Goal: Information Seeking & Learning: Find specific fact

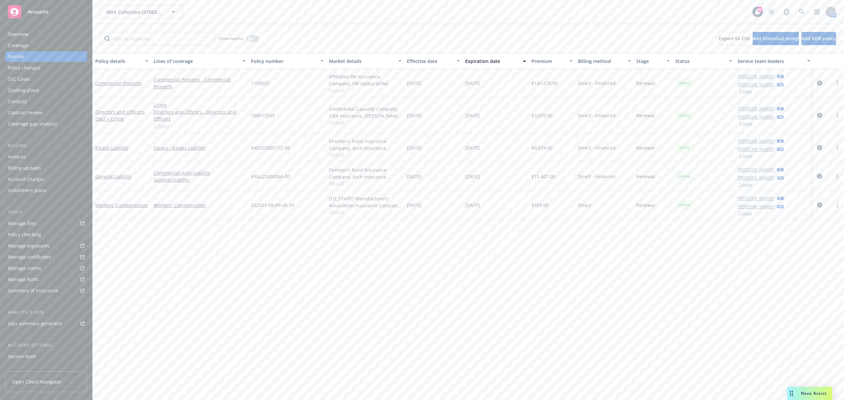
click at [802, 392] on span "Nova Assist" at bounding box center [814, 394] width 26 height 6
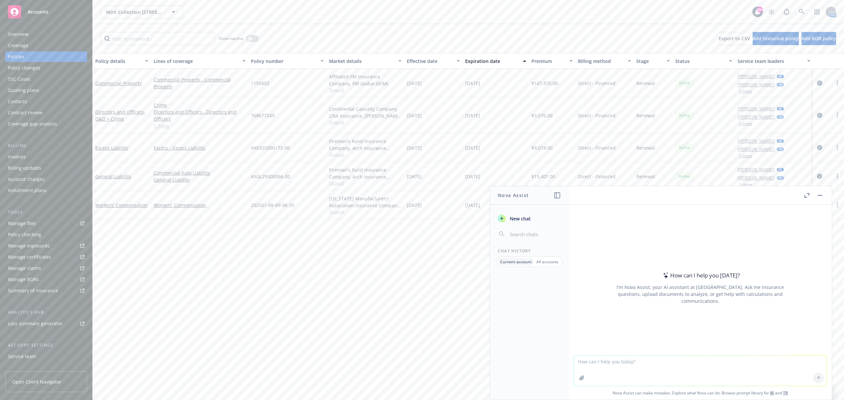
click at [603, 359] on textarea at bounding box center [700, 371] width 252 height 30
type textarea "Let me know if this schedule appears to fit the carrier appetite guidelines"
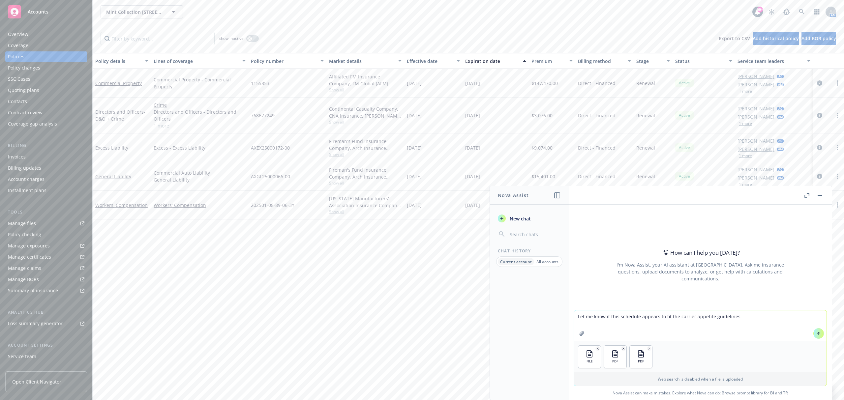
click at [816, 336] on icon at bounding box center [818, 333] width 5 height 5
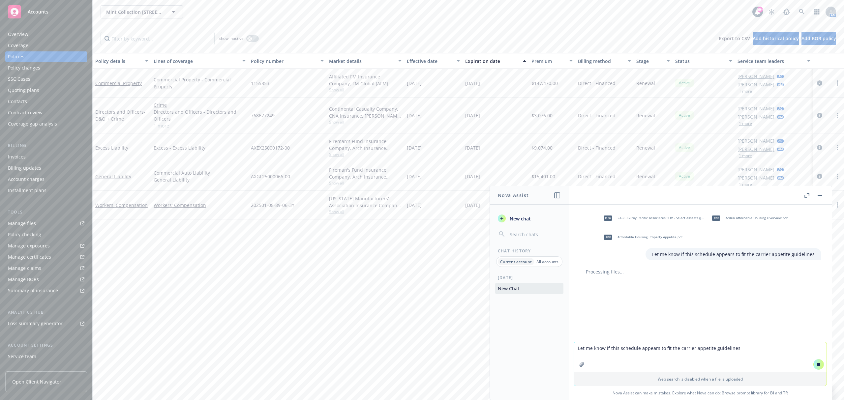
click at [37, 154] on div "Invoices" at bounding box center [46, 157] width 76 height 11
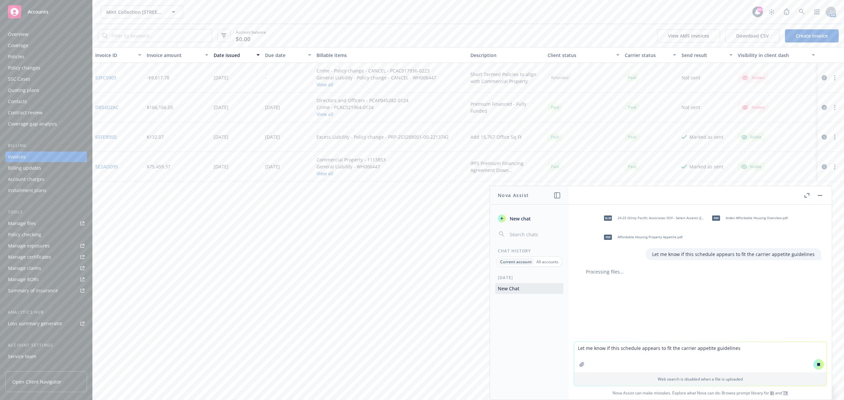
click at [51, 59] on div "Policies" at bounding box center [46, 56] width 76 height 11
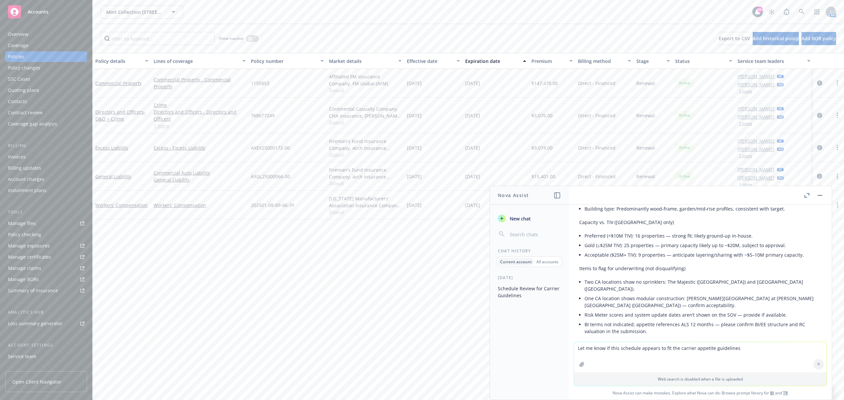
scroll to position [132, 0]
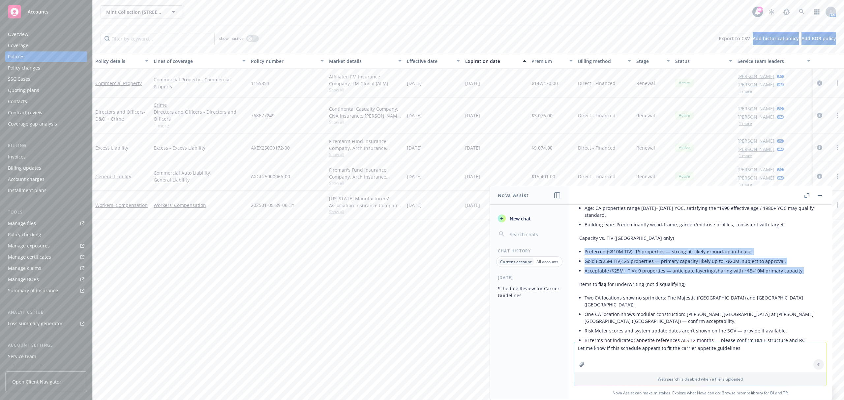
drag, startPoint x: 582, startPoint y: 251, endPoint x: 805, endPoint y: 275, distance: 223.8
click at [805, 275] on div "Short answer: Mostly yes for the [US_STATE] locations; no for the non‑[US_STATE…" at bounding box center [700, 317] width 242 height 363
click at [159, 13] on span "Mint Collection [STREET_ADDRESS][PERSON_NAME] Condominium Owners' Association" at bounding box center [134, 12] width 57 height 7
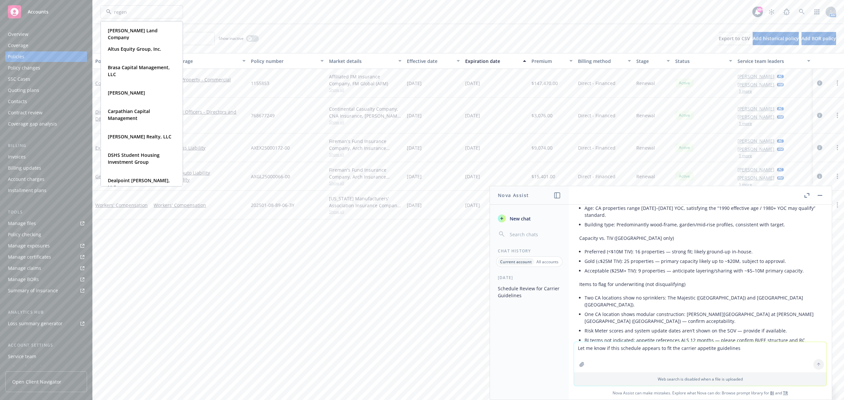
type input "regent"
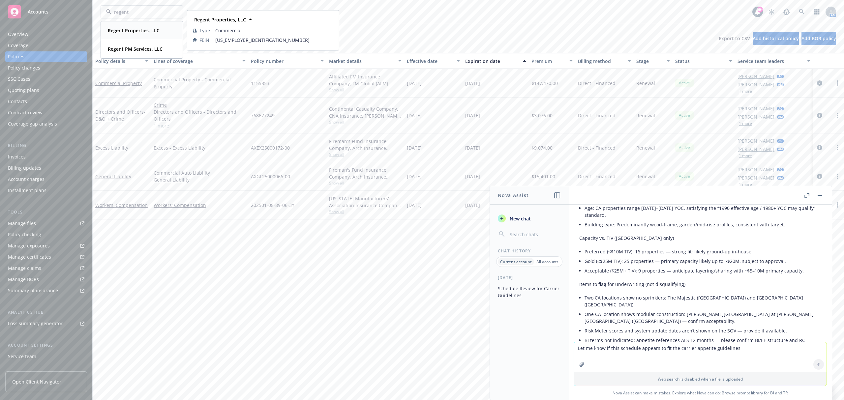
click at [136, 24] on div "Regent Properties, LLC Type Commercial FEIN [US_EMPLOYER_IDENTIFICATION_NUMBER]" at bounding box center [141, 30] width 81 height 17
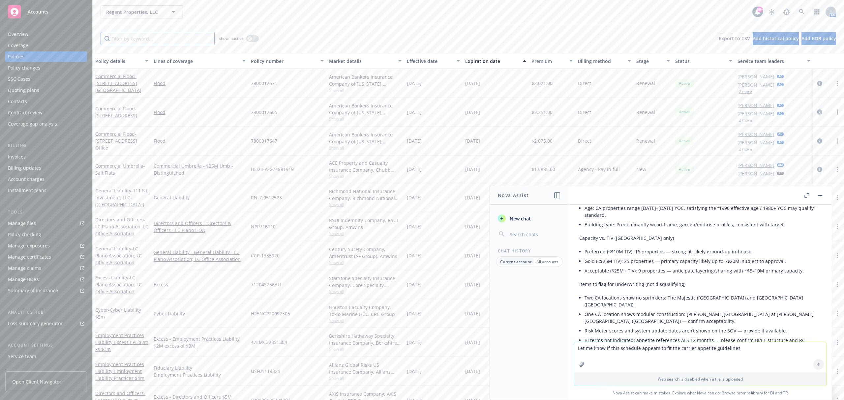
click at [147, 37] on input "Filter by keyword..." at bounding box center [158, 38] width 114 height 13
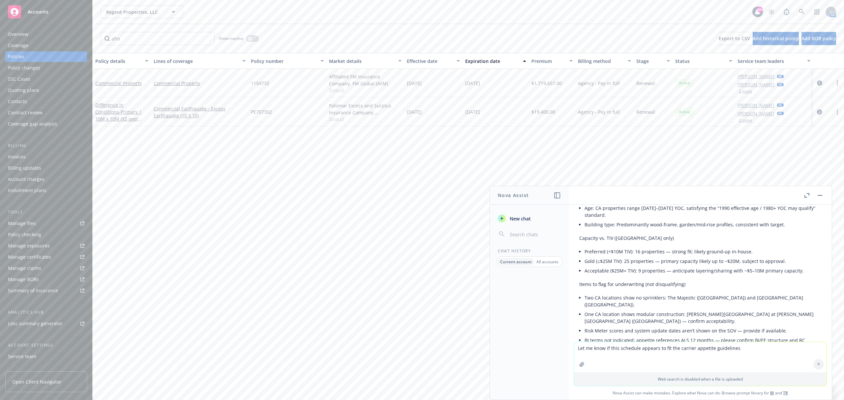
click at [264, 81] on span "1154732" at bounding box center [260, 83] width 18 height 7
copy span "1154732"
click at [116, 85] on link "Commercial Property" at bounding box center [118, 83] width 46 height 6
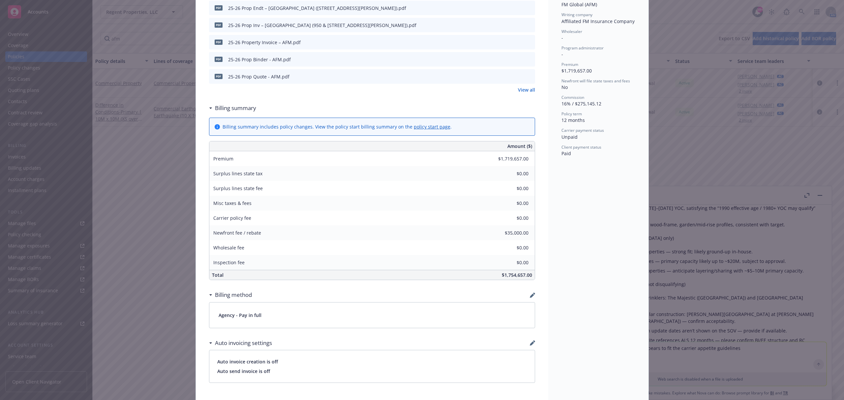
scroll to position [220, 0]
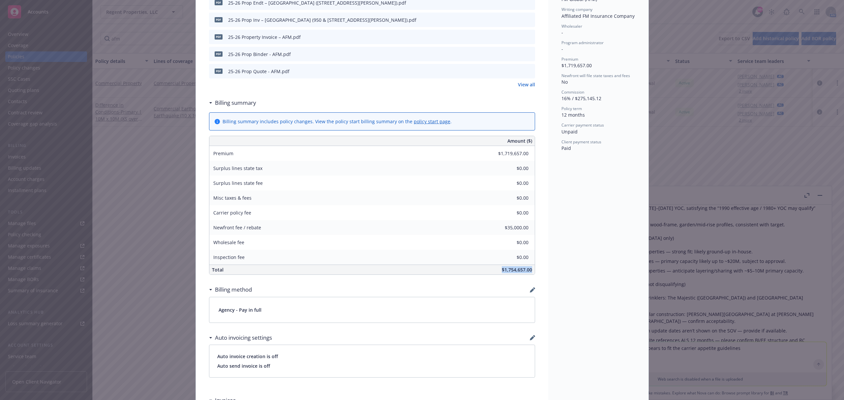
drag, startPoint x: 498, startPoint y: 272, endPoint x: 537, endPoint y: 273, distance: 38.3
click at [537, 273] on div "Commercial Property Add internal notes here... View claims View scheduled items…" at bounding box center [372, 241] width 352 height 844
copy span "$1,754,657.00"
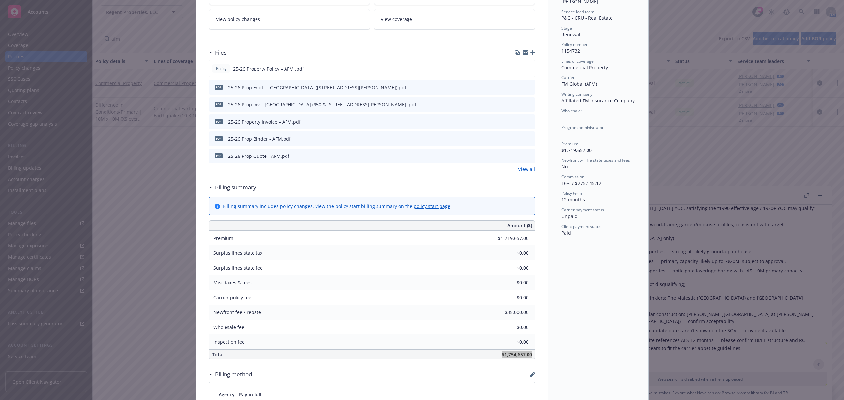
scroll to position [0, 0]
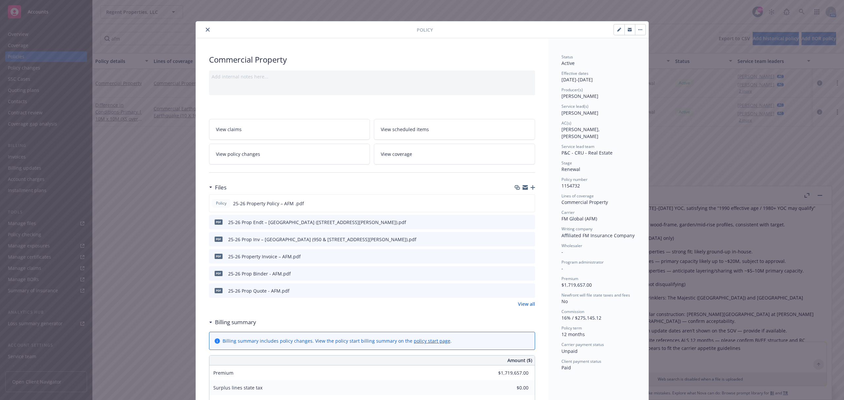
click at [206, 30] on icon "close" at bounding box center [208, 30] width 4 height 4
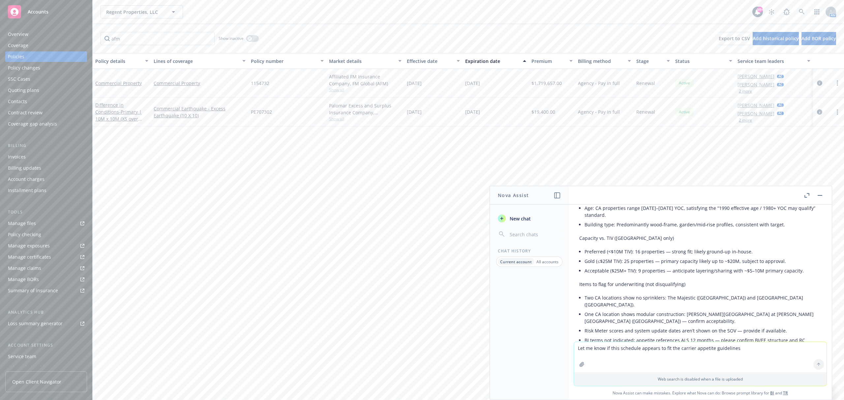
click at [262, 113] on span "PE707302" at bounding box center [261, 111] width 21 height 7
copy span "PE707302"
click at [127, 108] on div "Difference in Conditions - Primary | 10M x 10M (XS over AFM)" at bounding box center [121, 112] width 53 height 21
click at [125, 113] on span "- Primary | 10M x 10M (XS over AFM)" at bounding box center [118, 119] width 46 height 20
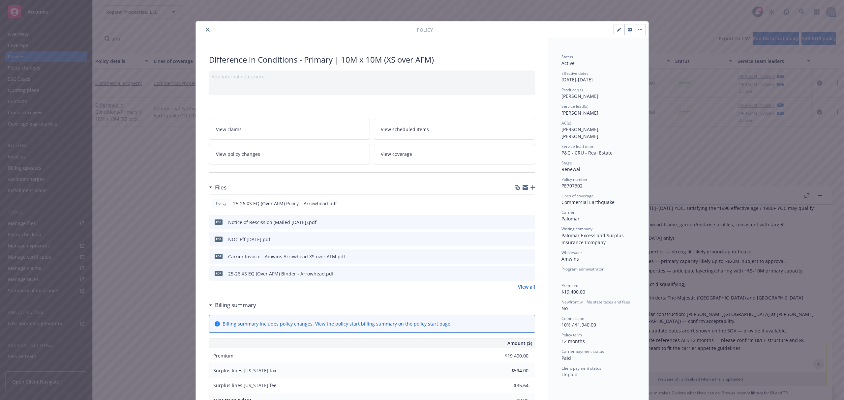
scroll to position [264, 0]
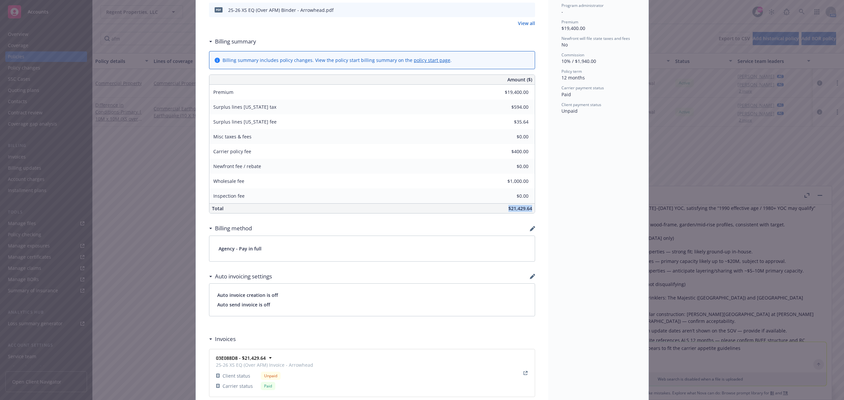
drag, startPoint x: 505, startPoint y: 209, endPoint x: 532, endPoint y: 210, distance: 26.7
click at [532, 210] on div "Difference in Conditions - Primary | 10M x 10M (XS over AFM) Add internal notes…" at bounding box center [372, 184] width 352 height 818
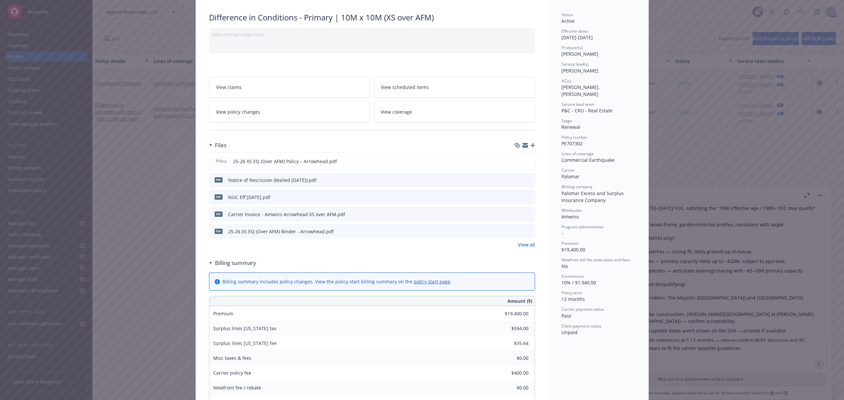
scroll to position [0, 0]
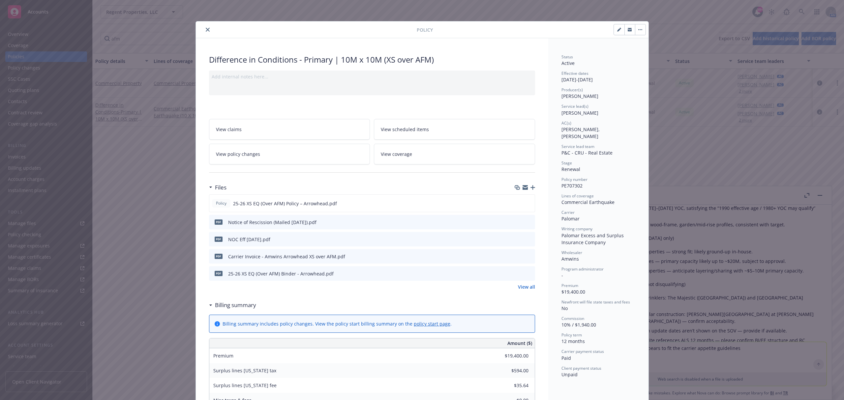
click at [206, 31] on icon "close" at bounding box center [208, 30] width 4 height 4
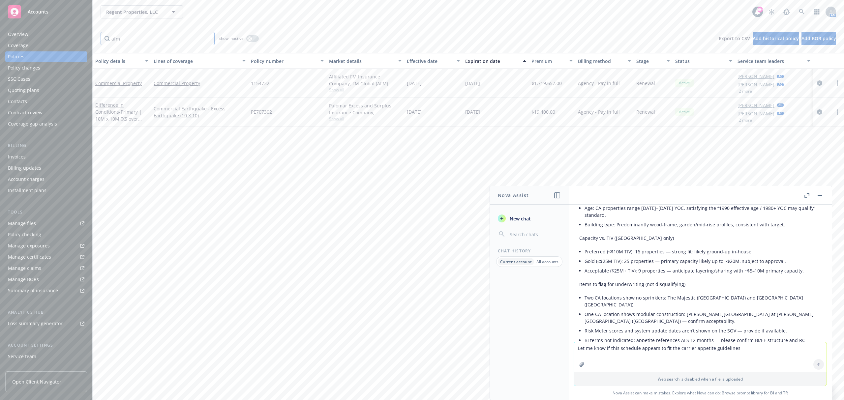
click at [148, 38] on input "afm" at bounding box center [158, 38] width 114 height 13
click at [117, 81] on span "- DIC EQ ($40M DTSD & APTS)" at bounding box center [117, 86] width 45 height 13
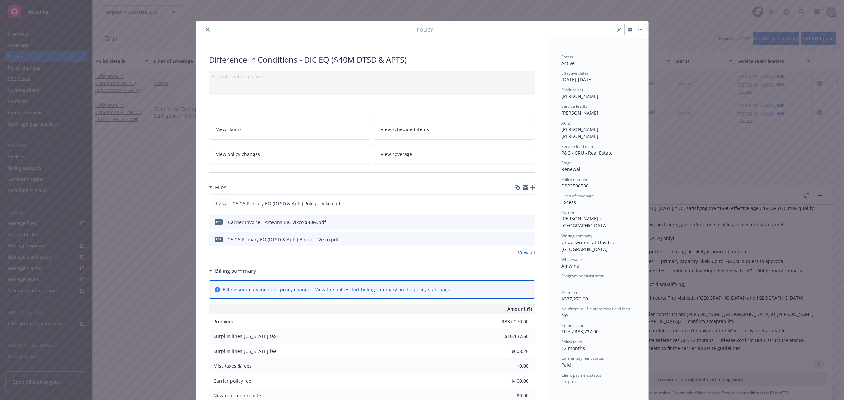
click at [528, 222] on icon "preview file" at bounding box center [529, 222] width 6 height 5
drag, startPoint x: 558, startPoint y: 212, endPoint x: 597, endPoint y: 211, distance: 39.6
click at [597, 211] on div "Carrier [PERSON_NAME] of [GEOGRAPHIC_DATA]" at bounding box center [598, 219] width 74 height 19
click at [575, 183] on span "DSP2506530" at bounding box center [574, 186] width 27 height 6
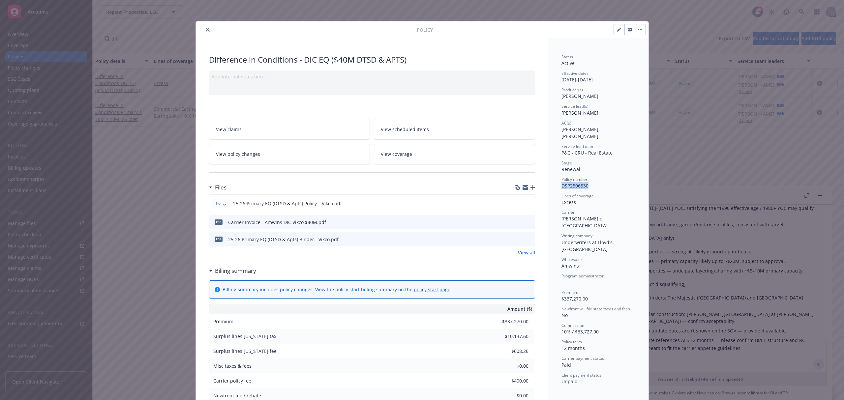
copy span "DSP2506530"
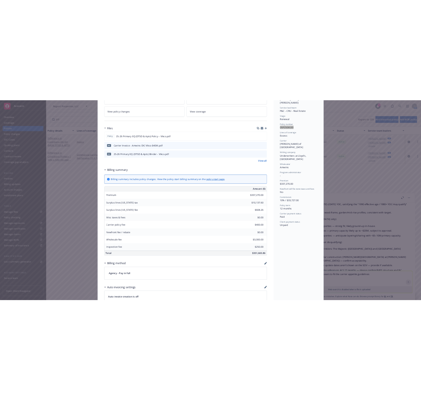
scroll to position [132, 0]
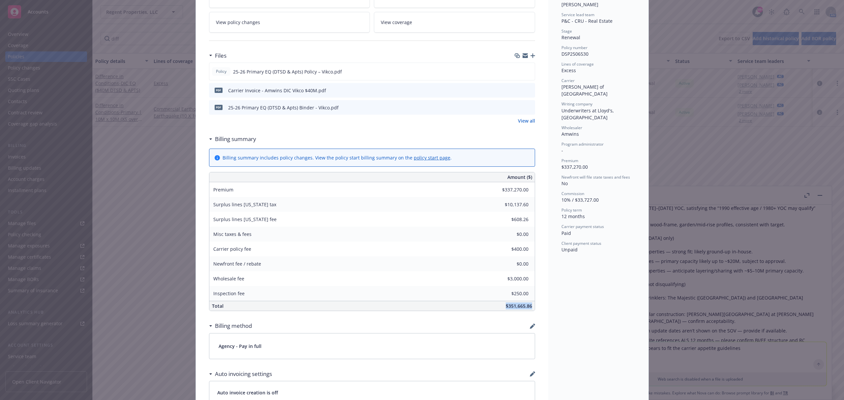
drag, startPoint x: 498, startPoint y: 308, endPoint x: 528, endPoint y: 308, distance: 29.7
click at [528, 308] on div "$351,665.86" at bounding box center [421, 306] width 226 height 10
copy span "$351,665.86"
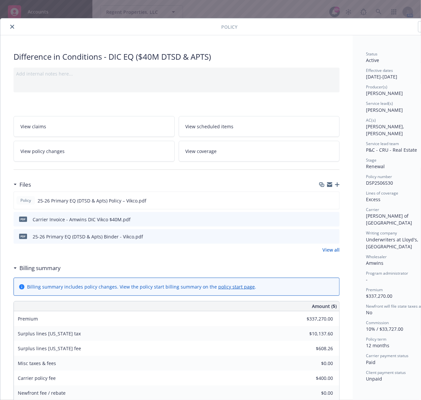
scroll to position [0, 0]
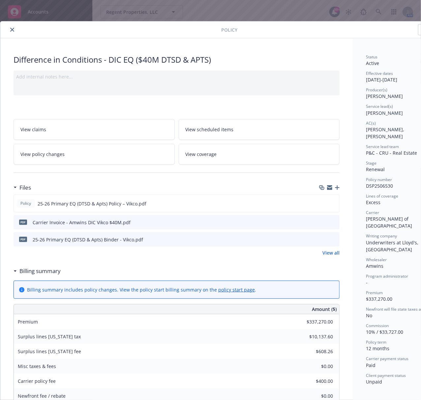
click at [11, 32] on icon "close" at bounding box center [12, 30] width 4 height 4
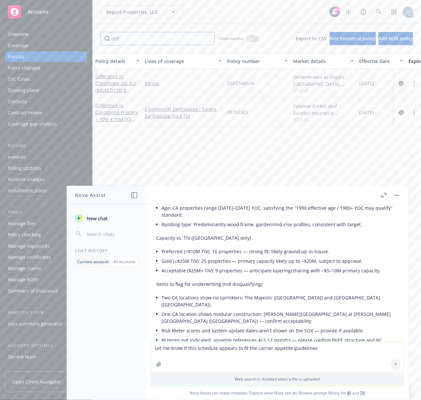
click at [130, 39] on input "diff" at bounding box center [158, 38] width 114 height 13
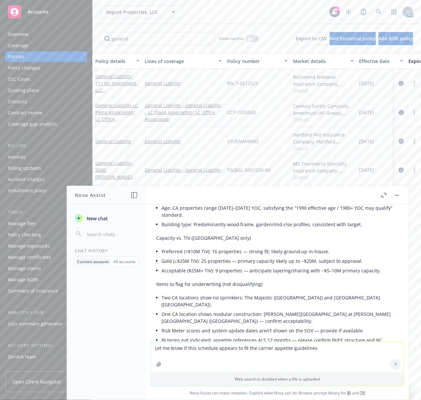
click at [399, 195] on button "button" at bounding box center [397, 195] width 8 height 8
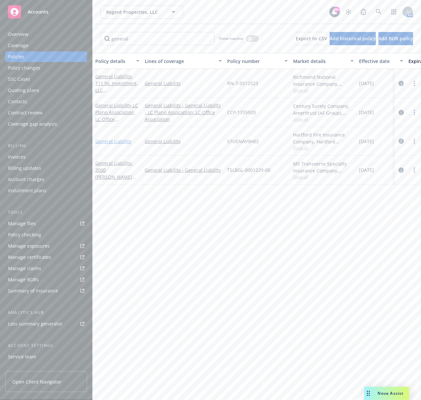
click at [121, 144] on link "General Liability" at bounding box center [113, 141] width 36 height 6
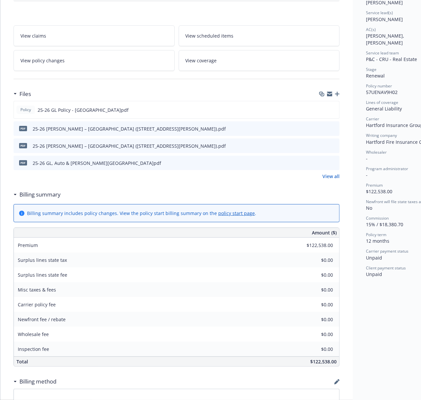
scroll to position [132, 0]
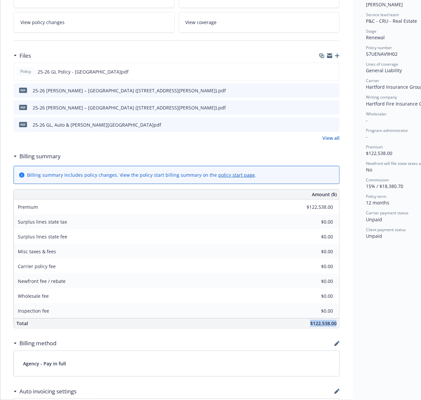
drag, startPoint x: 313, startPoint y: 324, endPoint x: 337, endPoint y: 325, distance: 23.7
click at [337, 325] on div "$122,538.00" at bounding box center [226, 323] width 226 height 10
copy span "$122,538.00"
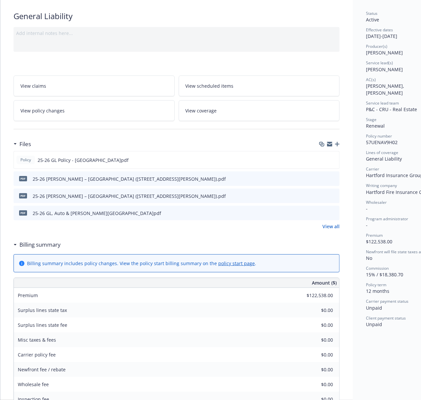
scroll to position [0, 0]
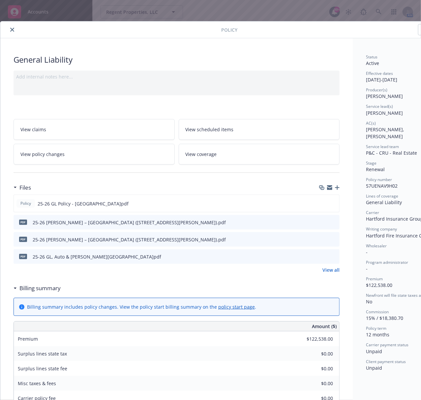
click at [14, 31] on icon "close" at bounding box center [12, 30] width 4 height 4
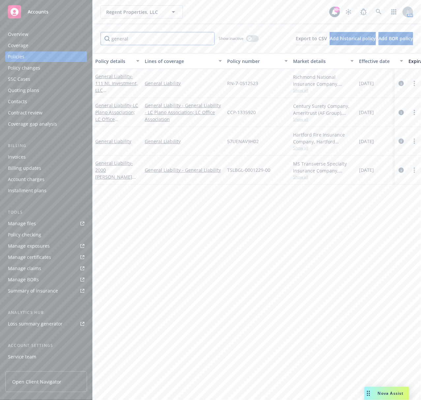
click at [120, 40] on input "general" at bounding box center [158, 38] width 114 height 13
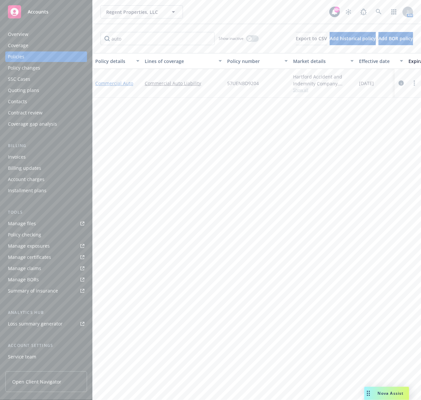
click at [105, 81] on link "Commercial Auto" at bounding box center [114, 83] width 38 height 6
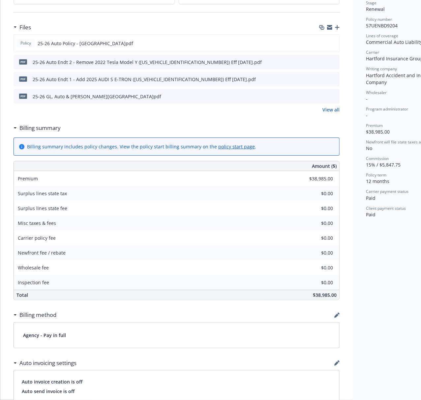
scroll to position [220, 0]
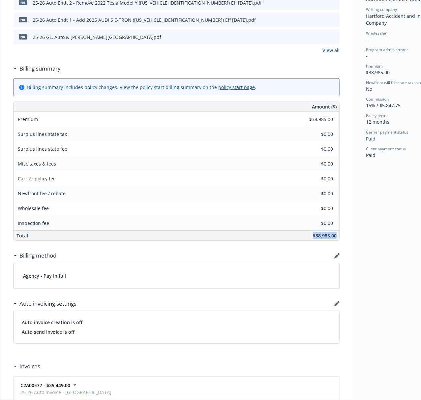
drag, startPoint x: 337, startPoint y: 235, endPoint x: 310, endPoint y: 236, distance: 26.4
click at [310, 236] on div "$38,985.00" at bounding box center [226, 236] width 226 height 10
copy span "$38,985.00"
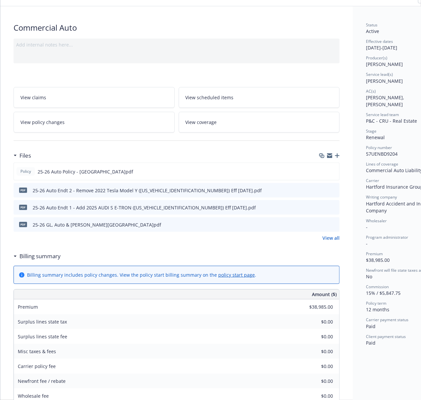
scroll to position [0, 0]
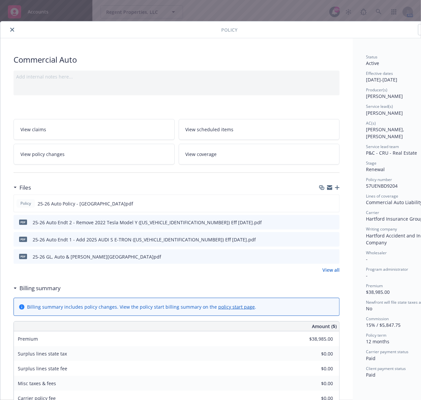
click at [11, 32] on icon "close" at bounding box center [12, 30] width 4 height 4
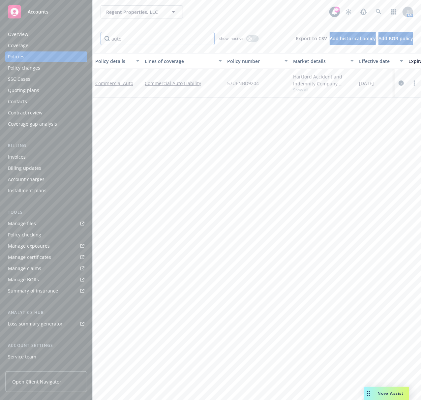
click at [122, 41] on input "auto" at bounding box center [158, 38] width 114 height 13
click at [111, 86] on link "Workers' Compensation" at bounding box center [111, 82] width 32 height 13
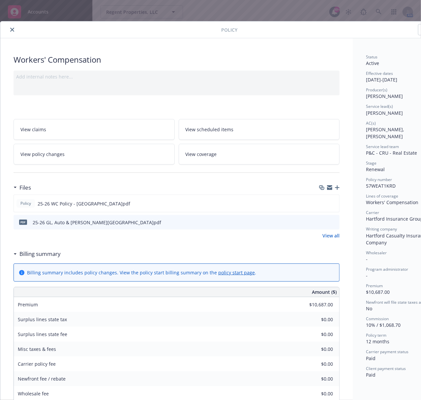
scroll to position [176, 0]
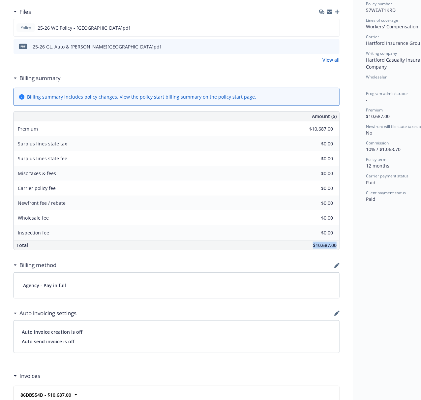
drag, startPoint x: 308, startPoint y: 247, endPoint x: 338, endPoint y: 247, distance: 30.0
click at [338, 247] on div "$10,687.00" at bounding box center [226, 245] width 226 height 10
copy span "$10,687.00"
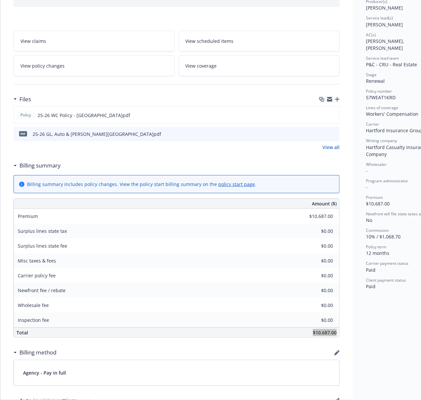
scroll to position [0, 0]
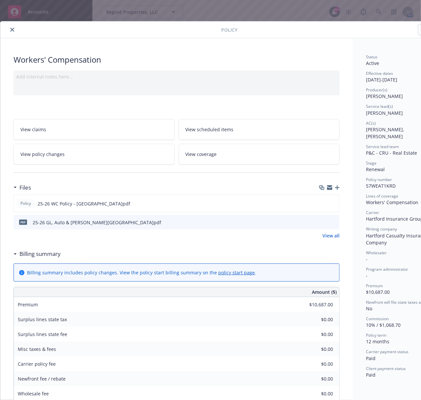
click at [10, 30] on button "close" at bounding box center [12, 30] width 8 height 8
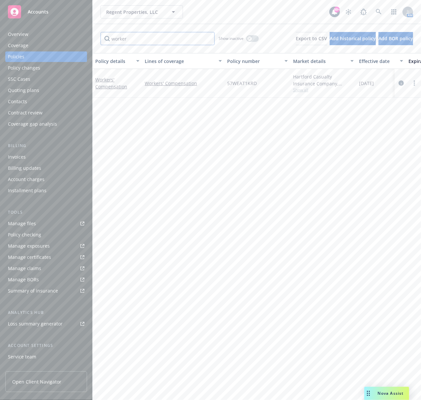
click at [119, 38] on input "worker" at bounding box center [158, 38] width 114 height 13
click at [126, 80] on span "- Elevate & TCC" at bounding box center [114, 86] width 38 height 13
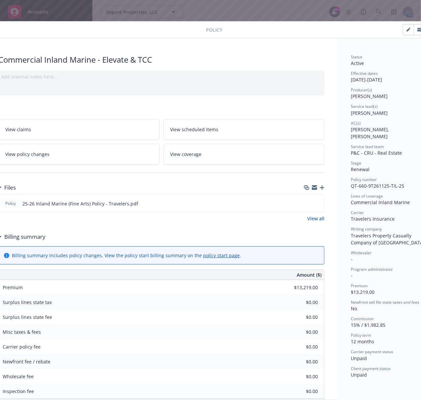
scroll to position [88, 15]
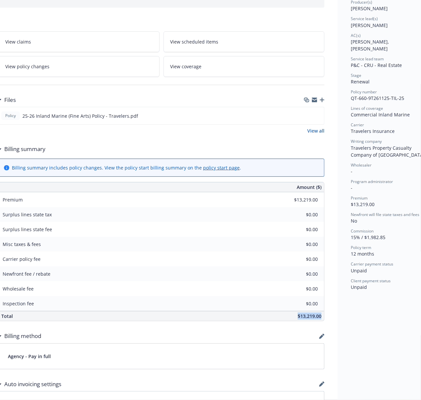
drag, startPoint x: 296, startPoint y: 317, endPoint x: 322, endPoint y: 318, distance: 26.4
click at [322, 318] on div "$13,219.00" at bounding box center [211, 316] width 226 height 10
click at [144, 143] on div "Billing summary" at bounding box center [161, 149] width 326 height 14
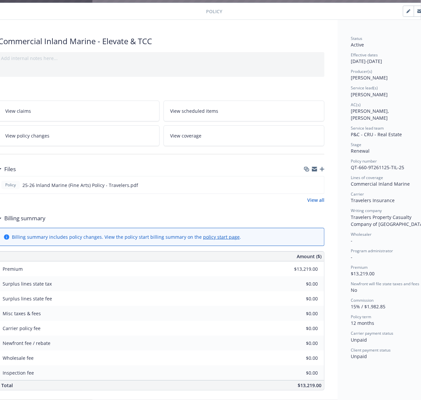
scroll to position [0, 15]
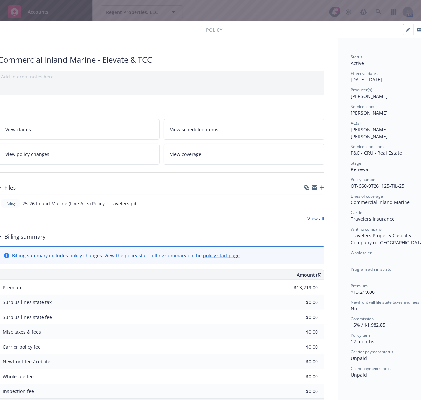
click at [235, 7] on div "Policy Commercial Inland Marine - Elevate & TCC Add internal notes here... View…" at bounding box center [210, 200] width 421 height 400
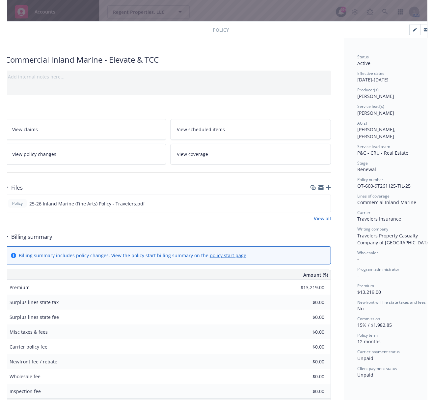
scroll to position [0, 0]
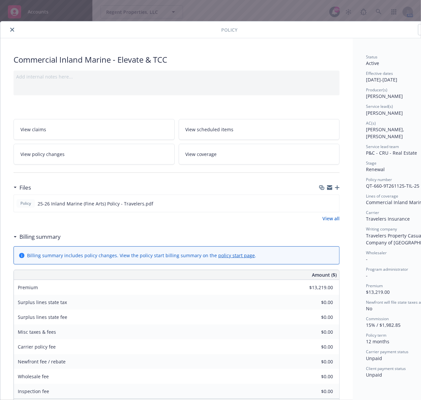
click at [10, 30] on icon "close" at bounding box center [12, 30] width 4 height 4
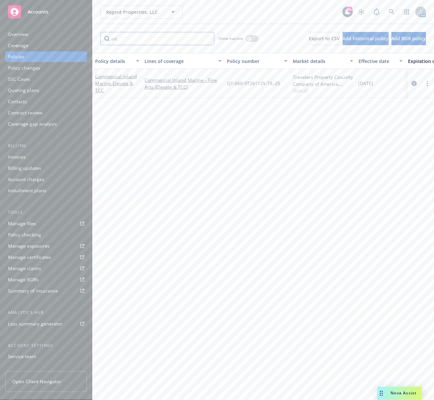
click at [141, 40] on input "inl" at bounding box center [158, 38] width 114 height 13
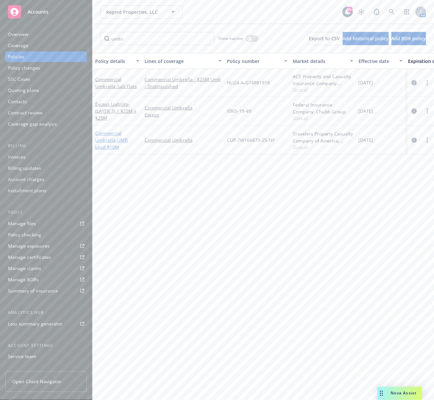
click at [117, 138] on span "- UMB Lead $10M" at bounding box center [111, 143] width 33 height 13
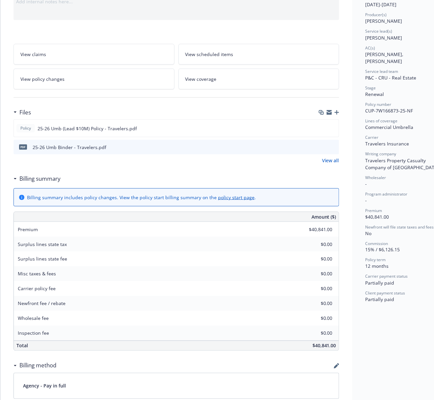
scroll to position [220, 0]
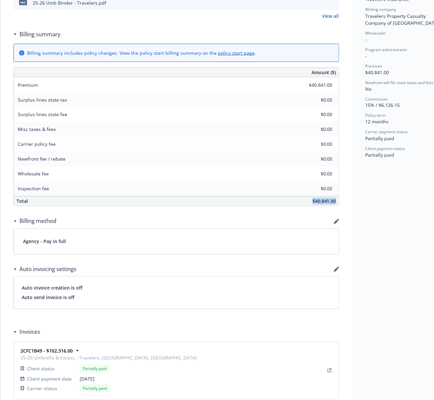
drag, startPoint x: 307, startPoint y: 203, endPoint x: 338, endPoint y: 205, distance: 30.4
click at [338, 205] on div "$40,841.00" at bounding box center [226, 201] width 226 height 10
copy span "$40,841.00"
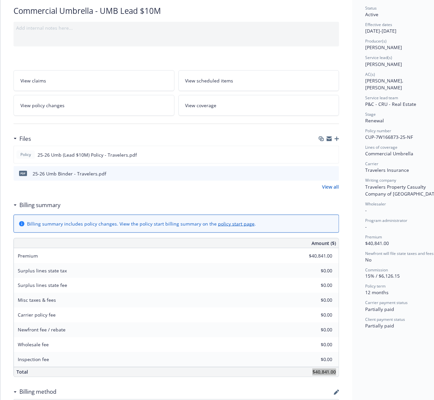
scroll to position [0, 0]
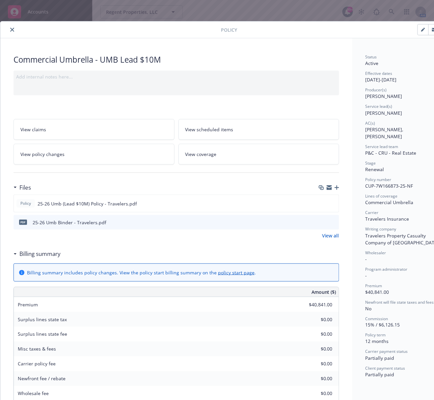
drag, startPoint x: 13, startPoint y: 28, endPoint x: 17, endPoint y: 28, distance: 4.0
click at [13, 28] on icon "close" at bounding box center [12, 30] width 4 height 4
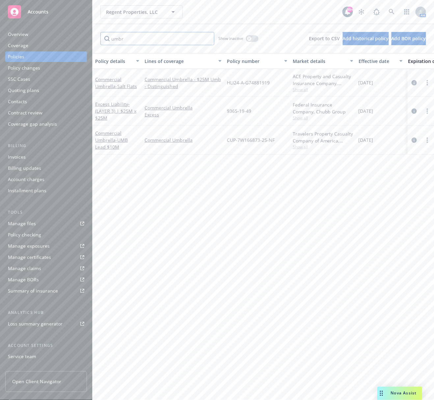
click at [120, 40] on input "umbr" at bounding box center [158, 38] width 114 height 13
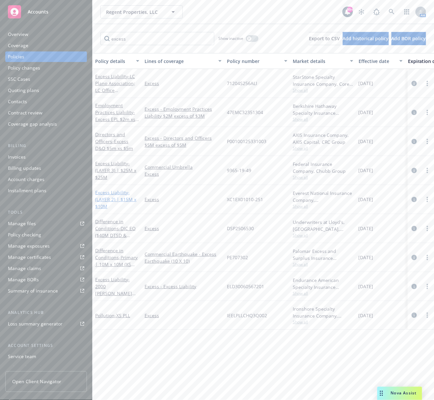
click at [122, 196] on span "- (LAYER 2) | $15M x $10M" at bounding box center [115, 199] width 41 height 20
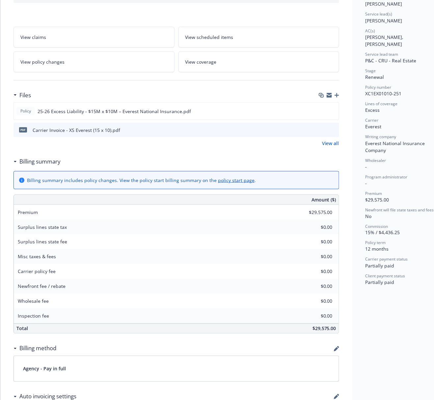
scroll to position [220, 0]
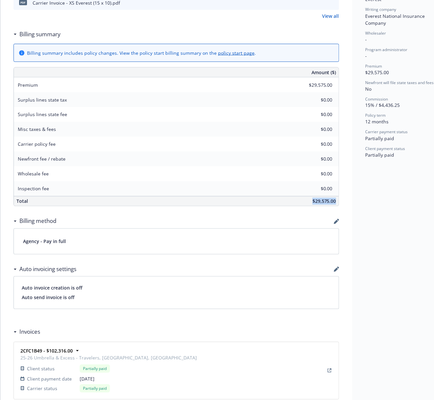
drag, startPoint x: 307, startPoint y: 200, endPoint x: 336, endPoint y: 203, distance: 28.6
click at [336, 203] on div "$29,575.00" at bounding box center [226, 201] width 226 height 10
copy span "$29,575.00"
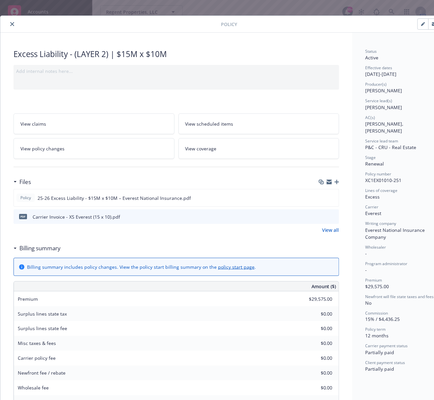
scroll to position [0, 0]
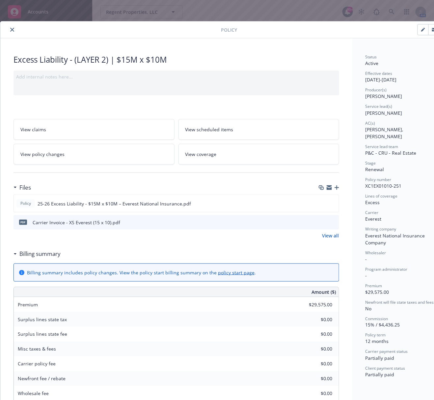
click at [13, 28] on icon "close" at bounding box center [12, 30] width 4 height 4
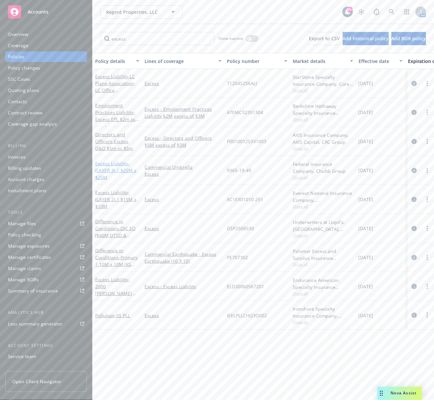
click at [119, 170] on span "- (LAYER 3) | $25M x $25M" at bounding box center [115, 170] width 41 height 20
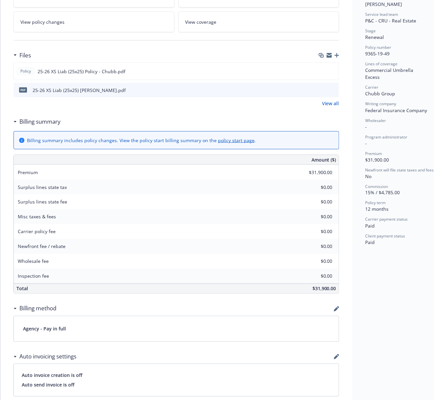
scroll to position [176, 0]
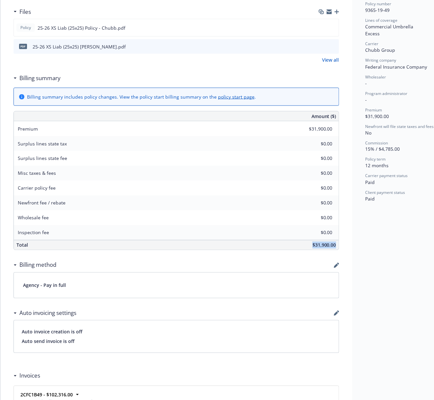
drag, startPoint x: 307, startPoint y: 244, endPoint x: 338, endPoint y: 244, distance: 31.6
click at [338, 244] on div "$31,900.00" at bounding box center [226, 245] width 226 height 10
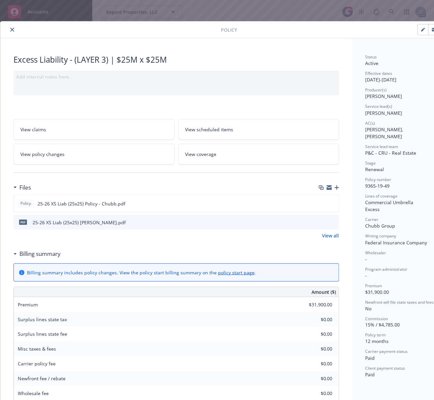
drag, startPoint x: 11, startPoint y: 31, endPoint x: 15, endPoint y: 30, distance: 4.2
click at [11, 31] on icon "close" at bounding box center [12, 30] width 4 height 4
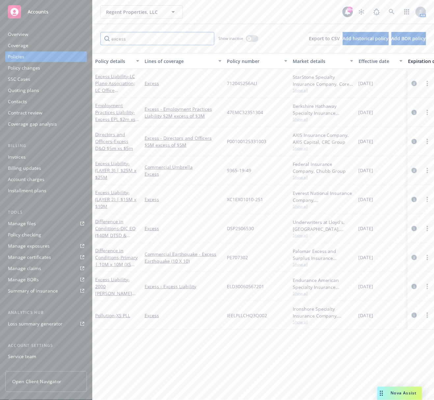
click at [122, 42] on input "excess" at bounding box center [158, 38] width 114 height 13
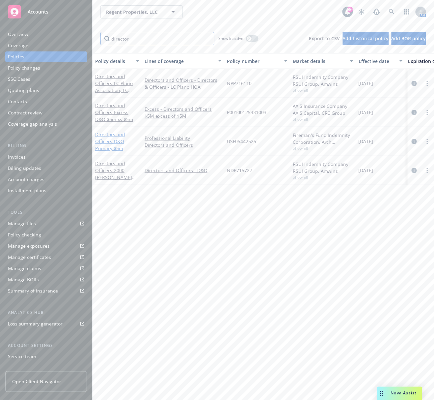
type input "director"
click at [114, 141] on span "- D&O Primary $5m" at bounding box center [109, 144] width 29 height 13
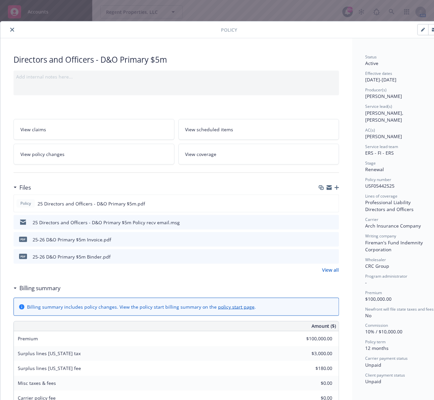
click at [384, 183] on span "USF05442525" at bounding box center [380, 186] width 29 height 6
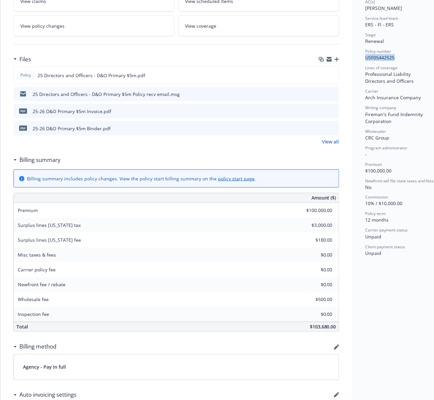
scroll to position [176, 0]
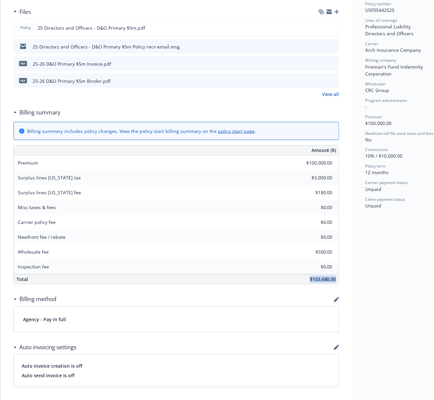
drag, startPoint x: 305, startPoint y: 280, endPoint x: 338, endPoint y: 281, distance: 33.0
click at [338, 281] on div "$103,680.00" at bounding box center [226, 280] width 226 height 10
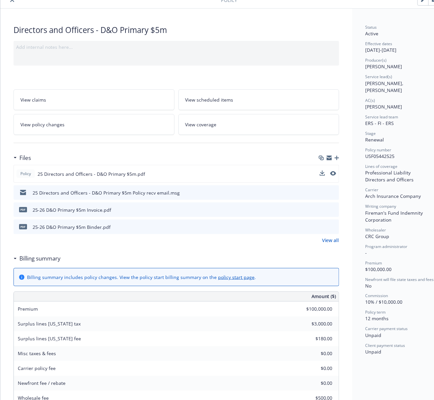
scroll to position [0, 0]
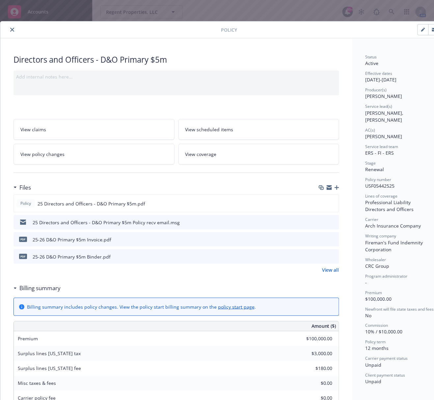
click at [333, 271] on link "View all" at bounding box center [330, 269] width 17 height 7
click at [12, 31] on icon "close" at bounding box center [12, 30] width 4 height 4
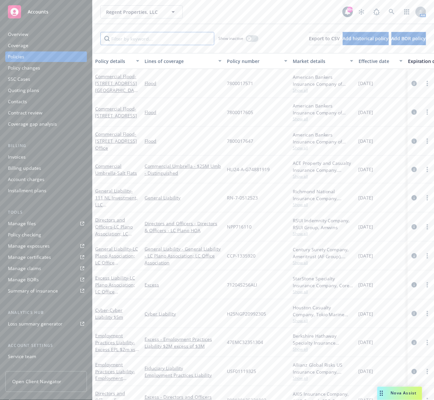
click at [143, 39] on input "Filter by keyword..." at bounding box center [158, 38] width 114 height 13
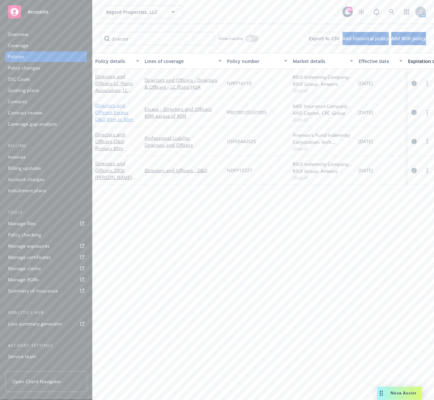
click at [111, 113] on link "Directors and Officers - Excess D&O $5m xs $5m" at bounding box center [114, 112] width 38 height 20
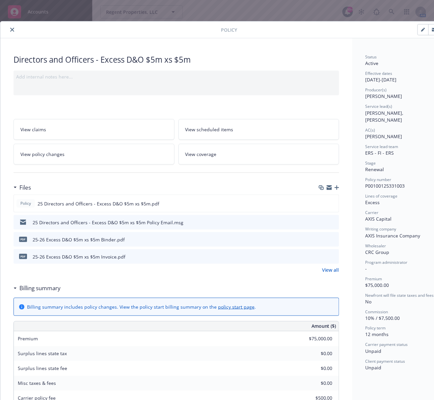
click at [399, 183] on span "P00100125331003" at bounding box center [386, 186] width 40 height 6
copy span "P00100125331003"
click at [13, 32] on button "close" at bounding box center [12, 30] width 8 height 8
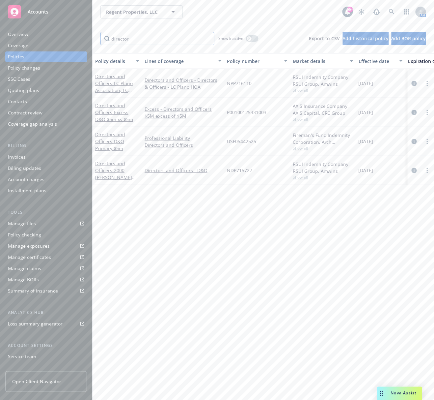
click at [145, 36] on input "director" at bounding box center [158, 38] width 114 height 13
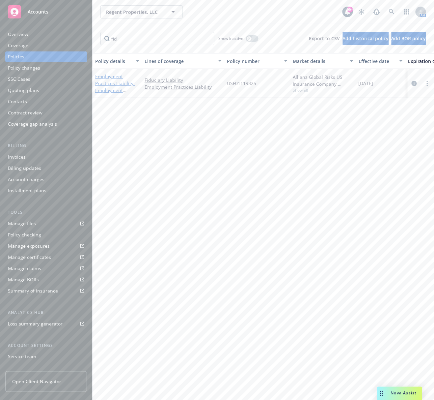
click at [121, 84] on link "Employment Practices Liability - Employment Liability Practices $4m" at bounding box center [115, 90] width 40 height 34
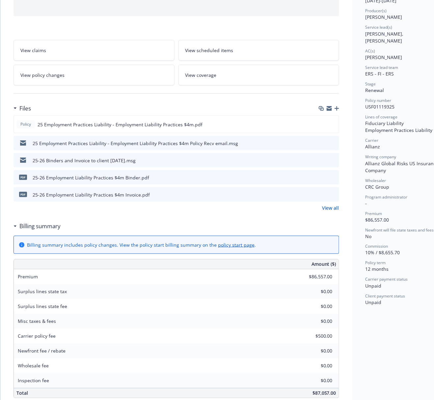
scroll to position [132, 0]
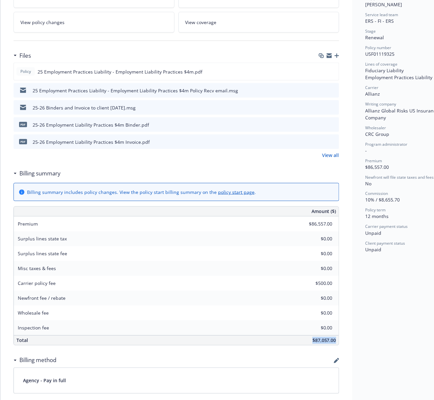
drag, startPoint x: 309, startPoint y: 342, endPoint x: 337, endPoint y: 343, distance: 27.7
click at [337, 343] on div "$87,057.00" at bounding box center [226, 341] width 226 height 10
copy span "$87,057.00"
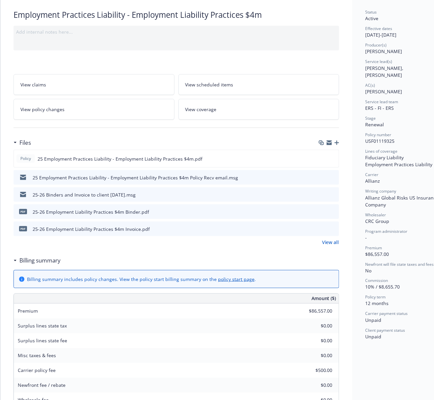
scroll to position [0, 0]
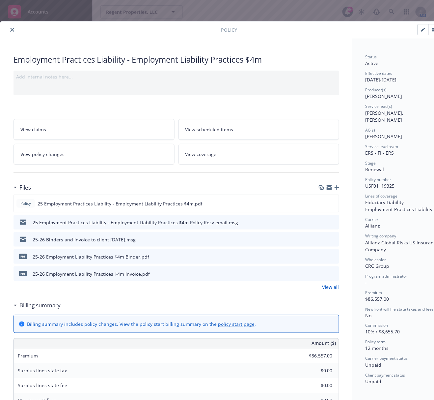
click at [13, 30] on icon "close" at bounding box center [12, 30] width 4 height 4
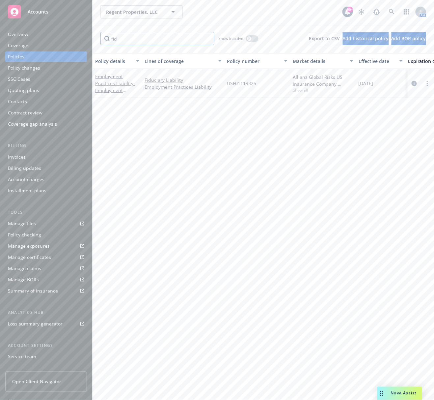
click at [125, 41] on input "fid" at bounding box center [158, 38] width 114 height 13
click at [111, 87] on span "- Excess EPL $2m xs $3m" at bounding box center [117, 90] width 44 height 20
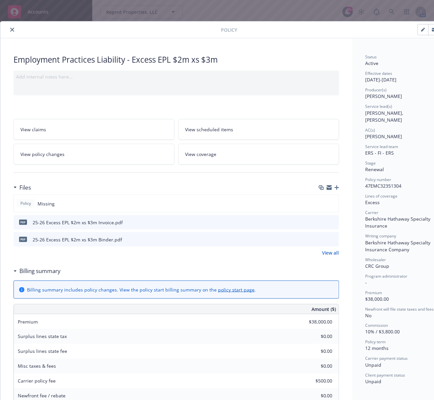
scroll to position [132, 0]
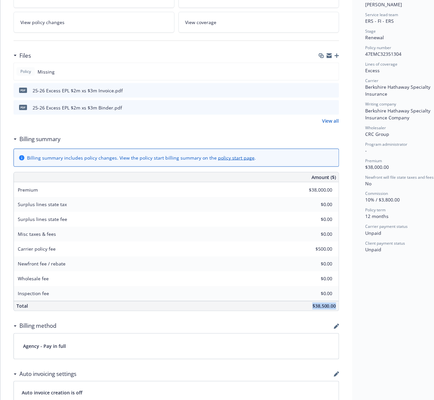
drag, startPoint x: 305, startPoint y: 308, endPoint x: 346, endPoint y: 312, distance: 41.5
click at [346, 312] on div "Employment Practices Liability - Excess EPL $2m xs $3m Add internal notes here.…" at bounding box center [176, 273] width 352 height 734
copy span "$38,500.00"
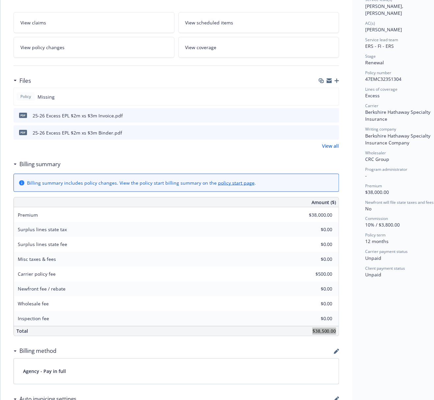
scroll to position [0, 0]
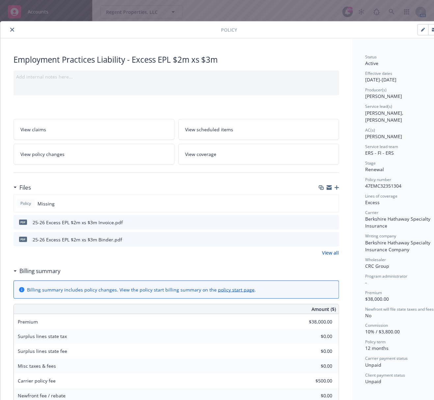
drag, startPoint x: 13, startPoint y: 28, endPoint x: 18, endPoint y: 28, distance: 5.3
click at [13, 28] on icon "close" at bounding box center [12, 30] width 4 height 4
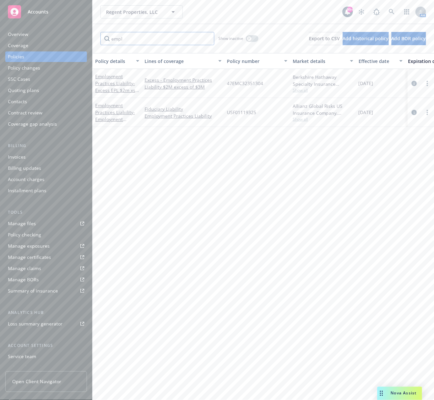
click at [111, 40] on input "empl" at bounding box center [158, 38] width 114 height 13
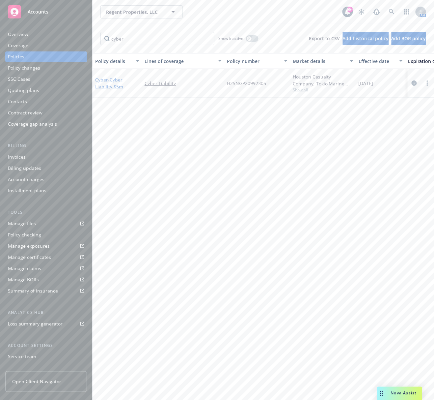
click at [114, 83] on span "- Cyber Liability $5m" at bounding box center [109, 82] width 28 height 13
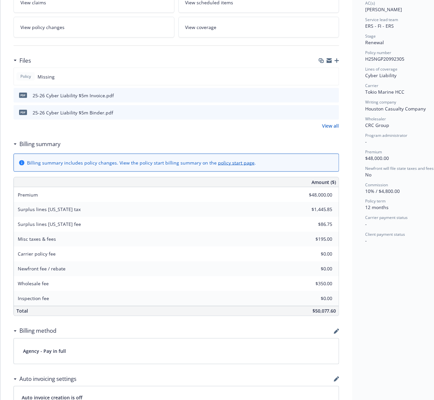
scroll to position [176, 0]
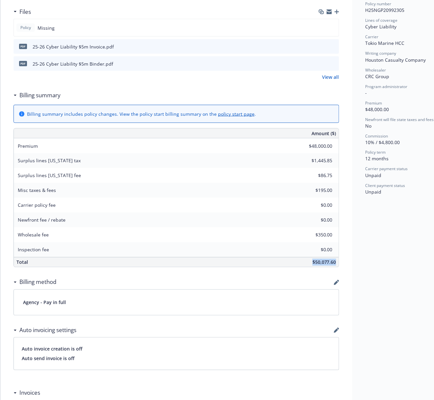
drag, startPoint x: 307, startPoint y: 262, endPoint x: 338, endPoint y: 264, distance: 30.7
click at [338, 264] on div "$50,077.60" at bounding box center [226, 262] width 226 height 10
copy span "$50,077.60"
click at [35, 78] on div "View all" at bounding box center [177, 77] width 326 height 7
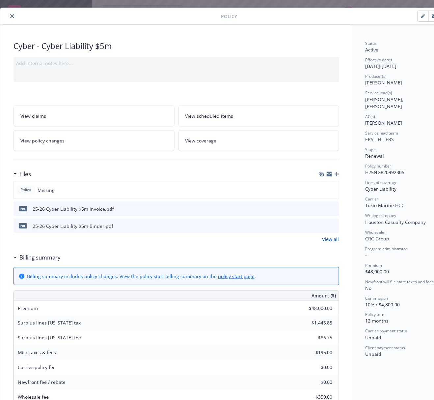
scroll to position [0, 0]
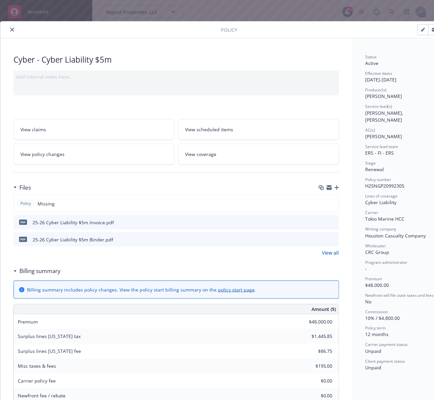
click at [13, 28] on icon "close" at bounding box center [12, 30] width 4 height 4
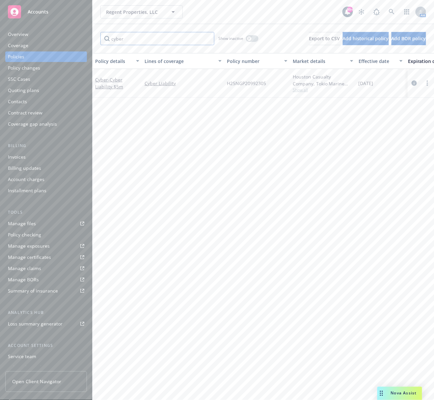
click at [120, 36] on input "cyber" at bounding box center [158, 38] width 114 height 13
click at [125, 83] on span "- Crime $5m" at bounding box center [121, 83] width 26 height 6
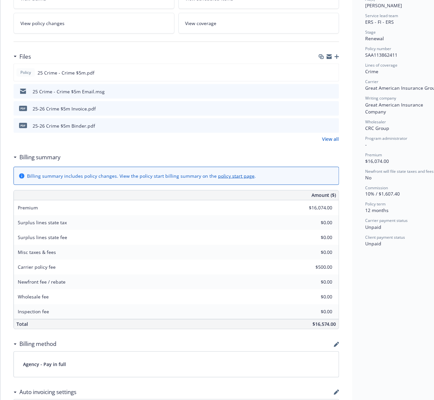
scroll to position [132, 0]
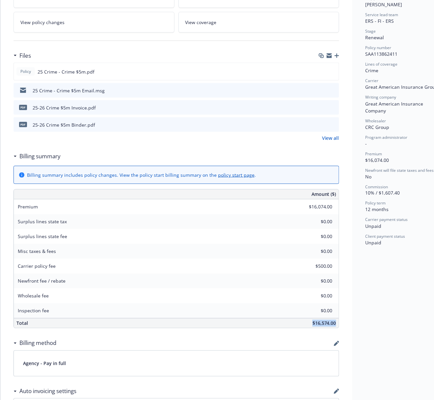
drag, startPoint x: 322, startPoint y: 326, endPoint x: 337, endPoint y: 330, distance: 15.4
click at [337, 328] on div "Amount ($) Premium $16,074.00 Surplus lines state tax $0.00 Surplus lines state…" at bounding box center [177, 258] width 326 height 139
copy span "$16,574.00"
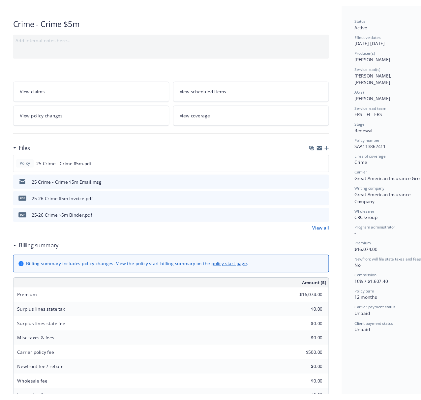
scroll to position [0, 0]
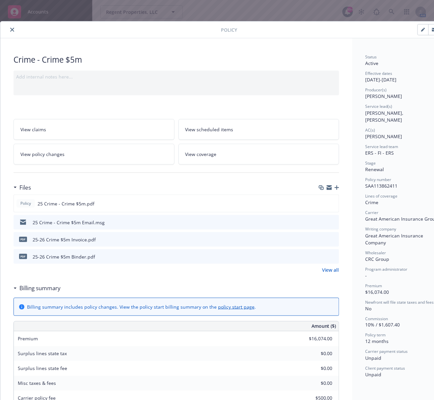
click at [13, 30] on icon "close" at bounding box center [12, 30] width 4 height 4
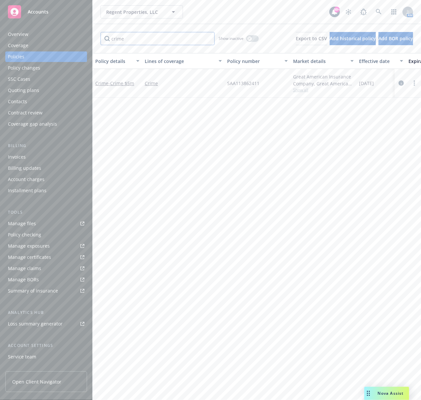
click at [131, 42] on input "crime" at bounding box center [158, 38] width 114 height 13
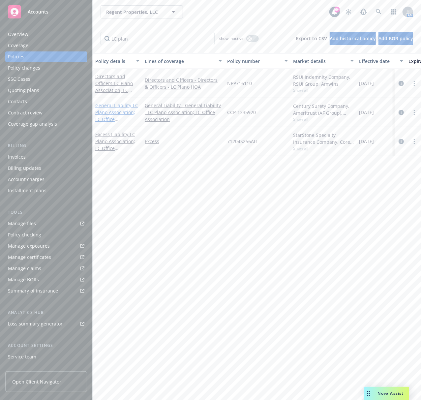
click at [115, 112] on span "- LC Plano Association; LC Office Association" at bounding box center [116, 115] width 43 height 27
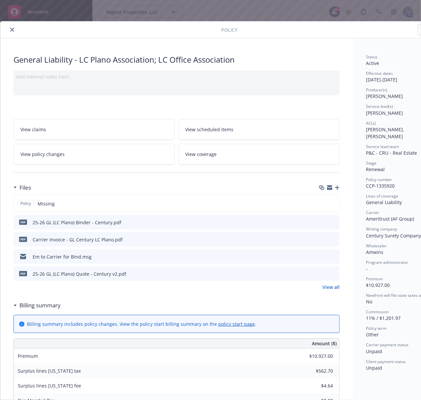
click at [390, 183] on span "CCP-1335920" at bounding box center [380, 186] width 29 height 6
copy span "1335920"
click at [14, 30] on icon "close" at bounding box center [12, 30] width 4 height 4
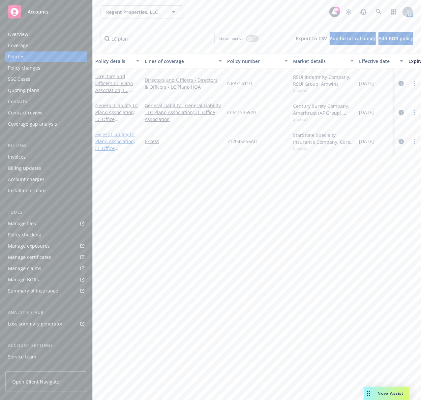
click at [122, 139] on span "- LC Plano Association; LC Office Association" at bounding box center [115, 144] width 40 height 27
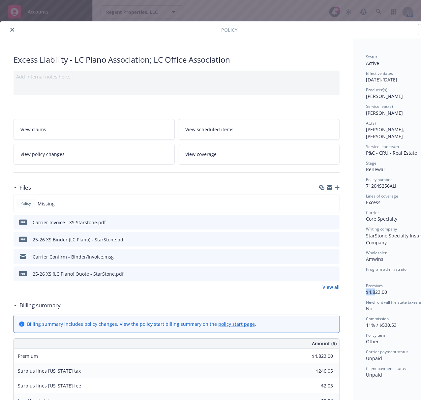
drag, startPoint x: 365, startPoint y: 284, endPoint x: 373, endPoint y: 285, distance: 9.0
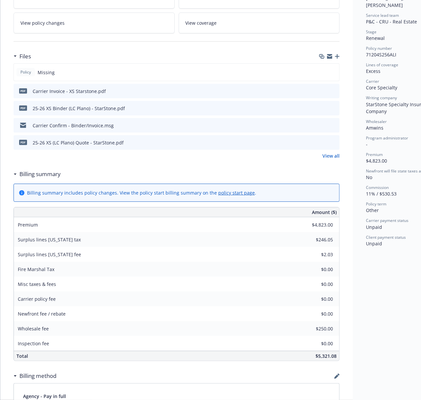
scroll to position [132, 0]
drag, startPoint x: 313, startPoint y: 355, endPoint x: 337, endPoint y: 356, distance: 23.8
click at [336, 357] on div "$5,321.08" at bounding box center [226, 355] width 226 height 10
copy span "$5,321.08"
click at [380, 51] on span "71204S256ALI" at bounding box center [381, 54] width 30 height 6
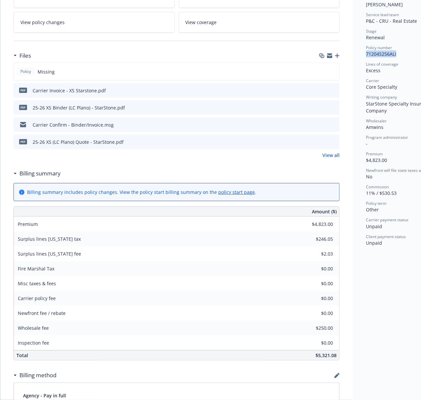
click at [380, 51] on span "71204S256ALI" at bounding box center [381, 54] width 30 height 6
copy span "71204S256ALI"
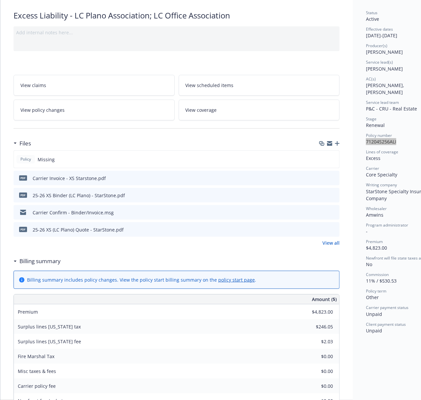
scroll to position [0, 0]
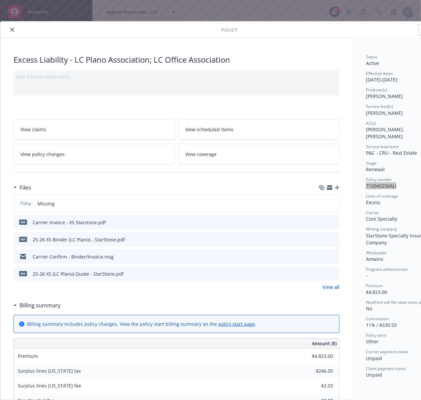
click at [13, 30] on icon "close" at bounding box center [12, 30] width 4 height 4
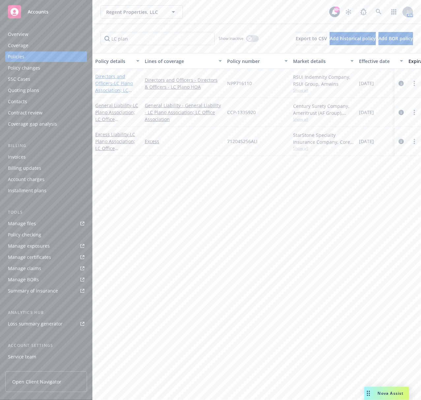
click at [107, 74] on link "Directors and Officers - LC Plano Association; LC Office Association" at bounding box center [114, 86] width 39 height 27
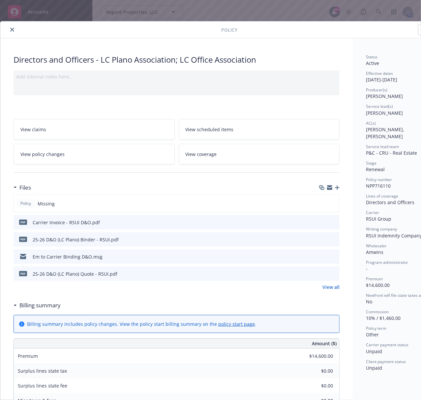
click at [373, 183] on span "NPP716110" at bounding box center [378, 186] width 25 height 6
copy span "NPP716110"
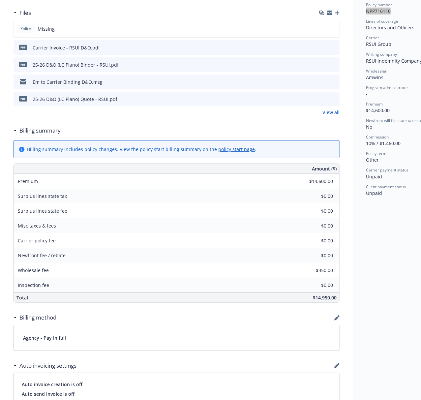
scroll to position [176, 0]
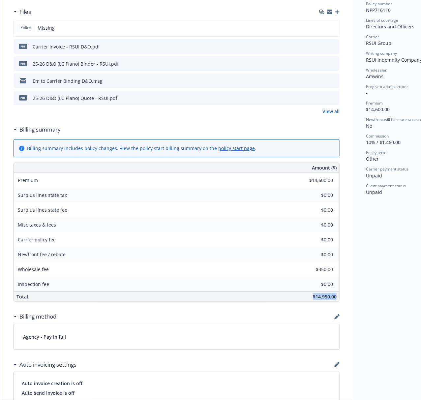
drag, startPoint x: 310, startPoint y: 297, endPoint x: 337, endPoint y: 297, distance: 27.0
click at [337, 297] on div "$14,950.00" at bounding box center [226, 297] width 226 height 10
copy span "$14,950.00"
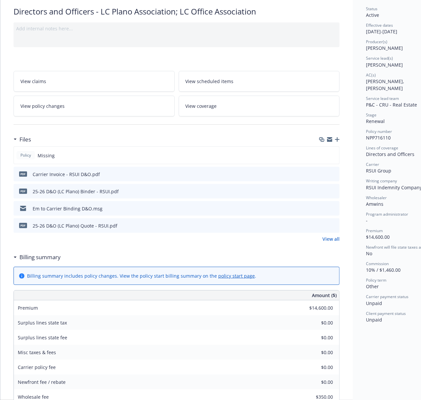
scroll to position [0, 0]
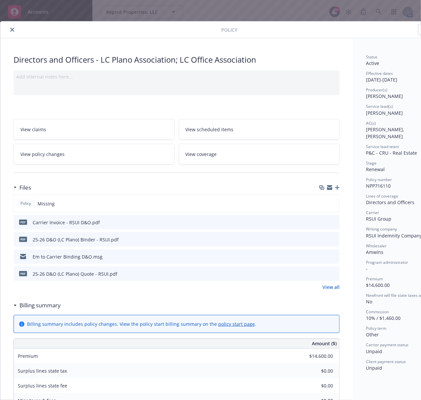
click at [10, 28] on button "close" at bounding box center [12, 30] width 8 height 8
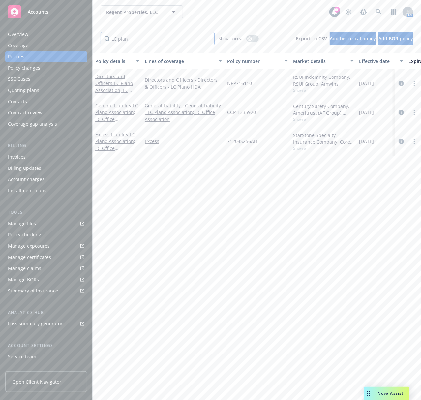
click at [124, 44] on input "LC plan" at bounding box center [158, 38] width 114 height 13
type input "2000"
click at [119, 110] on span "- 2000 Ross Master Condominium" at bounding box center [115, 119] width 41 height 34
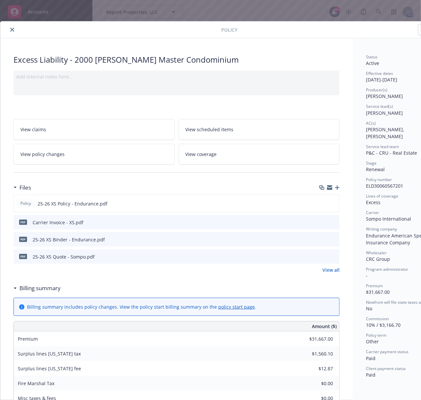
click at [14, 32] on icon "close" at bounding box center [12, 30] width 4 height 4
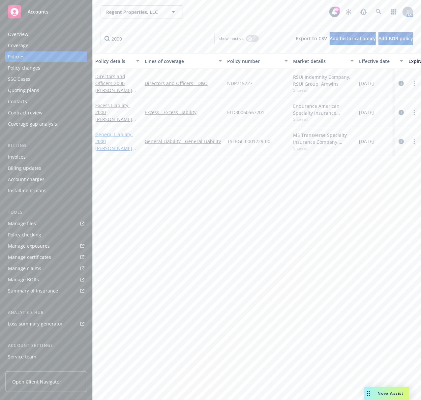
click at [116, 140] on span "- 2000 Ross Master Condominium" at bounding box center [115, 148] width 41 height 34
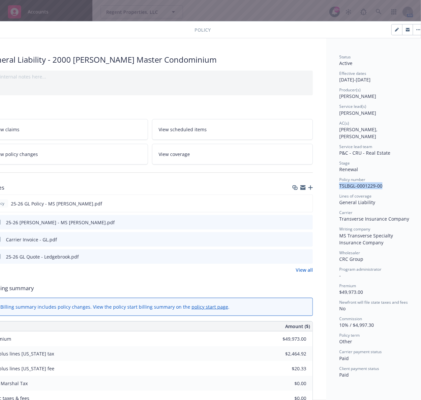
scroll to position [0, 39]
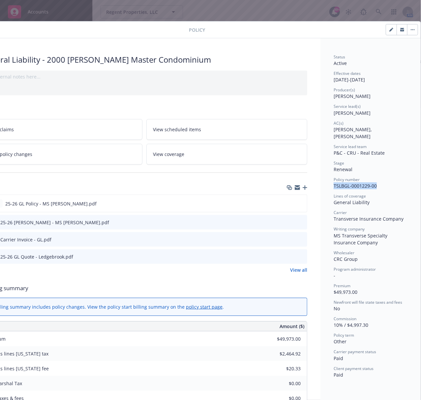
drag, startPoint x: 375, startPoint y: 179, endPoint x: 408, endPoint y: 179, distance: 33.3
drag, startPoint x: 327, startPoint y: 228, endPoint x: 374, endPoint y: 239, distance: 48.0
click at [374, 239] on div "Writing company MS Transverse Specialty Insurance Company" at bounding box center [371, 235] width 74 height 19
drag, startPoint x: 352, startPoint y: 239, endPoint x: 353, endPoint y: 235, distance: 4.6
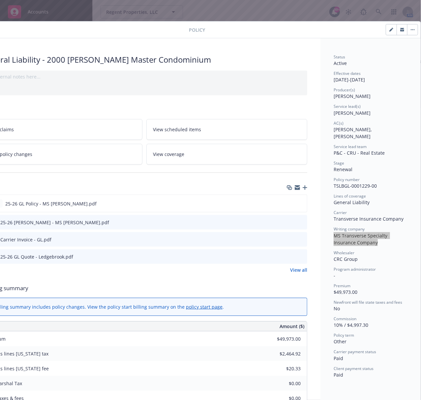
click at [352, 239] on div "Status Active Effective dates 07/11/2025 - 08/01/2026 Producer(s) Chris James S…" at bounding box center [371, 216] width 74 height 324
drag, startPoint x: 327, startPoint y: 228, endPoint x: 359, endPoint y: 226, distance: 32.1
click at [359, 232] on span "MS Transverse Specialty Insurance Company" at bounding box center [361, 238] width 55 height 13
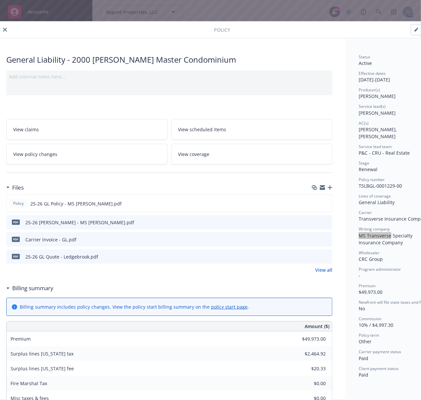
scroll to position [0, 0]
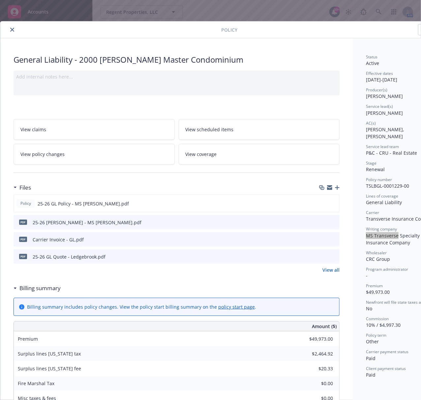
click at [13, 33] on button "close" at bounding box center [12, 30] width 8 height 8
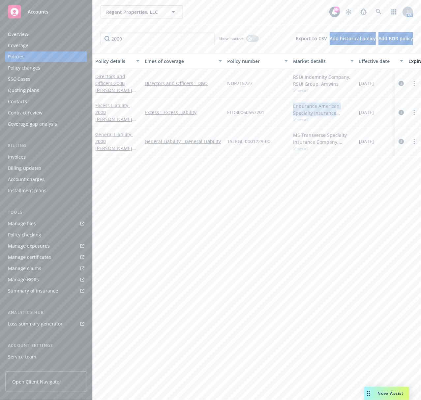
drag, startPoint x: 289, startPoint y: 103, endPoint x: 336, endPoint y: 115, distance: 48.2
click at [336, 115] on div "Excess Liability - 2000 Ross Master Condominium Excess - Excess Liability ELD30…" at bounding box center [411, 112] width 636 height 29
click at [307, 106] on div "Endurance American Specialty Insurance Company, Sompo International, CRC Group" at bounding box center [323, 110] width 61 height 14
click at [301, 106] on div "Endurance American Specialty Insurance Company, Sompo International, CRC Group" at bounding box center [323, 110] width 61 height 14
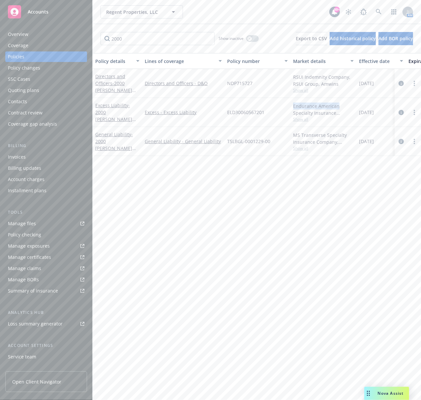
drag, startPoint x: 292, startPoint y: 106, endPoint x: 337, endPoint y: 107, distance: 44.8
click at [337, 107] on div "Endurance American Specialty Insurance Company, Sompo International, CRC Group …" at bounding box center [323, 112] width 66 height 29
click at [256, 112] on span "ELD30060567201" at bounding box center [245, 112] width 37 height 7
click at [106, 138] on span "- 2000 Ross Master Condominium" at bounding box center [115, 148] width 41 height 34
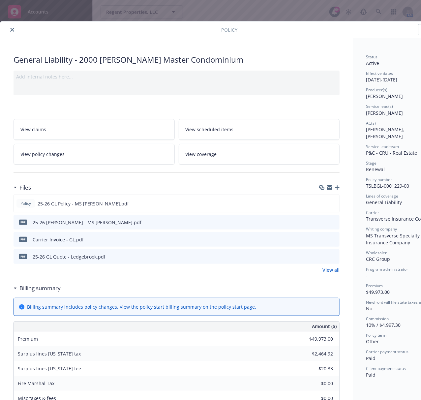
scroll to position [20, 0]
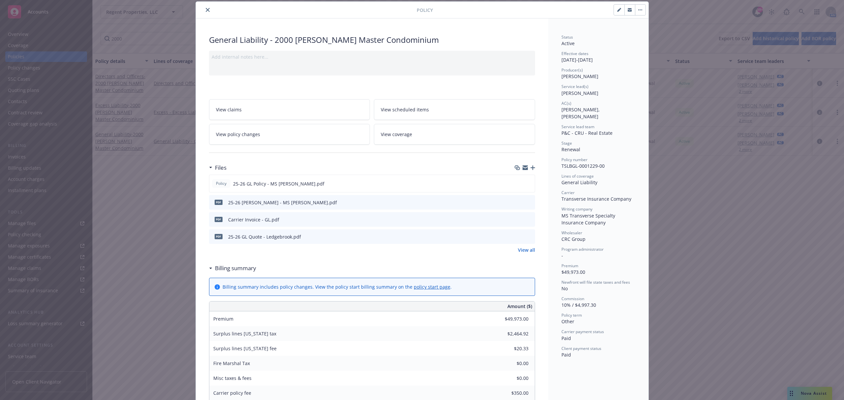
click at [139, 130] on div "Policy General Liability - 2000 Ross Master Condominium Add internal notes here…" at bounding box center [422, 200] width 844 height 400
click at [206, 10] on icon "close" at bounding box center [208, 10] width 4 height 4
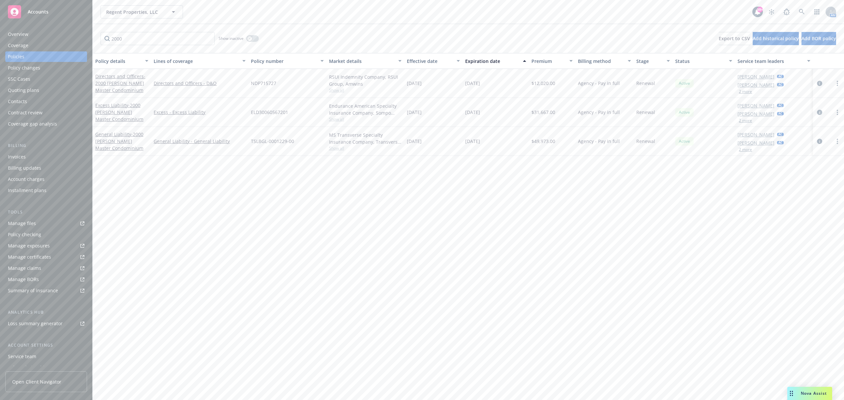
click at [35, 225] on div "Manage files" at bounding box center [22, 223] width 28 height 11
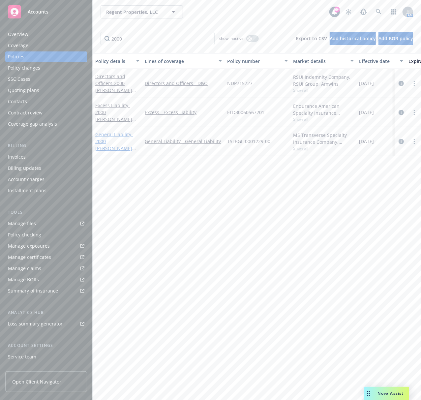
click at [111, 138] on span "- 2000 Ross Master Condominium" at bounding box center [115, 148] width 41 height 34
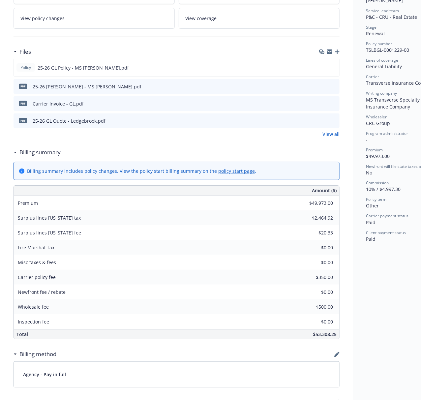
scroll to position [195, 0]
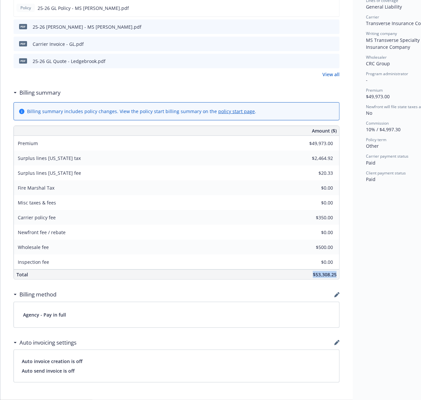
drag, startPoint x: 298, startPoint y: 276, endPoint x: 347, endPoint y: 281, distance: 49.4
click at [347, 281] on div "General Liability - 2000 Ross Master Condominium Add internal notes here... Vie…" at bounding box center [176, 269] width 352 height 853
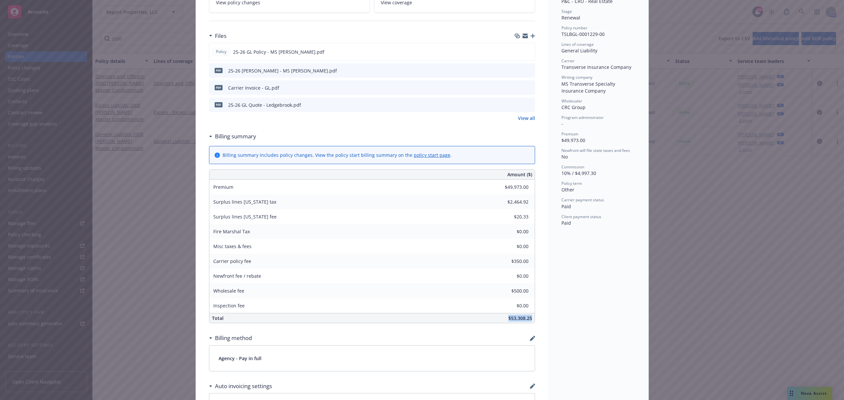
scroll to position [0, 0]
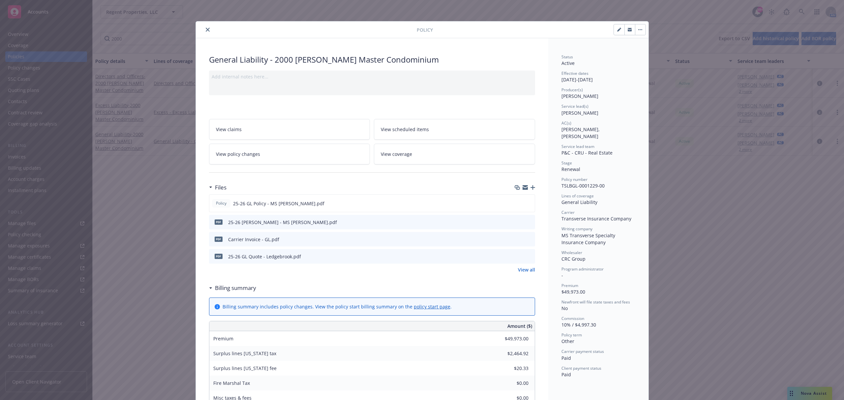
click at [206, 28] on icon "close" at bounding box center [208, 30] width 4 height 4
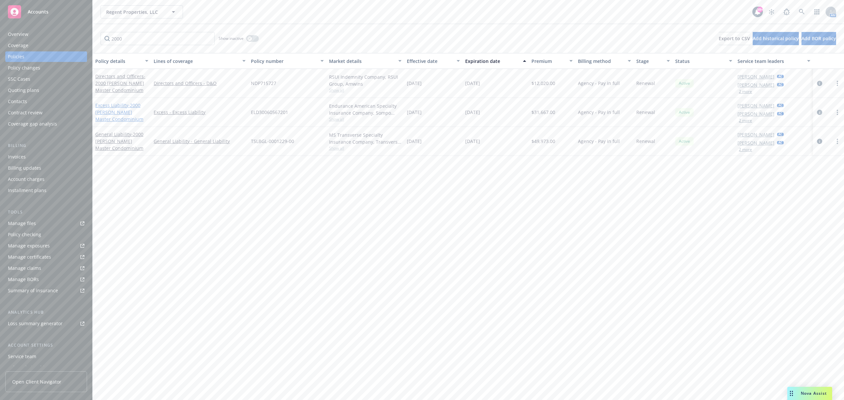
click at [114, 113] on span "- 2000 Ross Master Condominium" at bounding box center [119, 112] width 48 height 20
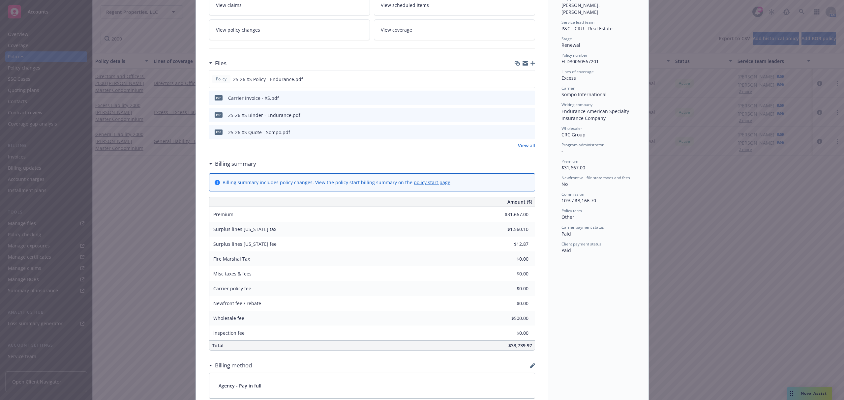
scroll to position [308, 0]
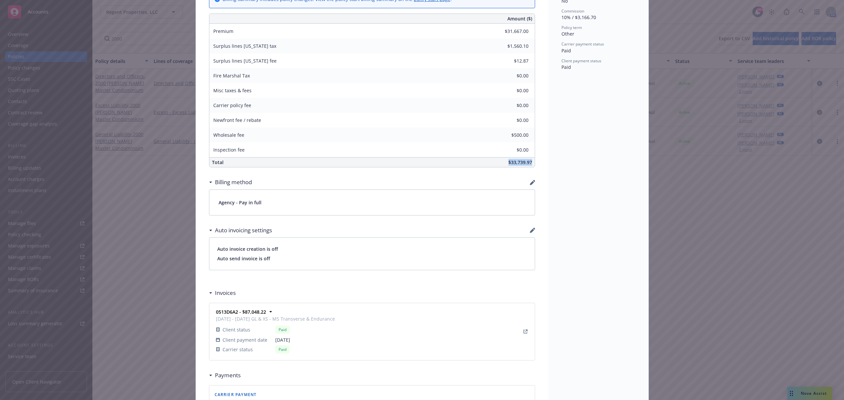
drag, startPoint x: 496, startPoint y: 162, endPoint x: 529, endPoint y: 161, distance: 32.3
click at [434, 161] on div "$33,739.97" at bounding box center [421, 163] width 226 height 10
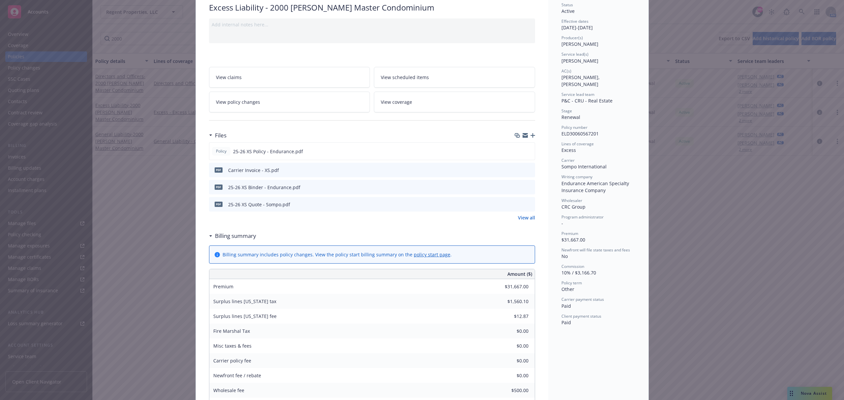
scroll to position [0, 0]
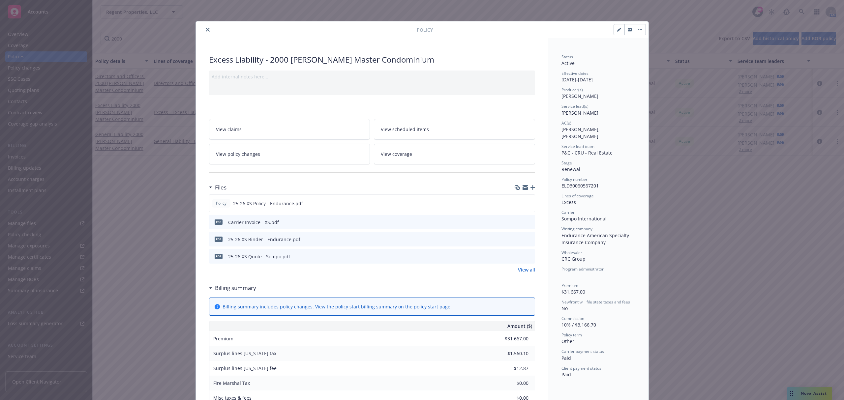
click at [206, 30] on icon "close" at bounding box center [208, 30] width 4 height 4
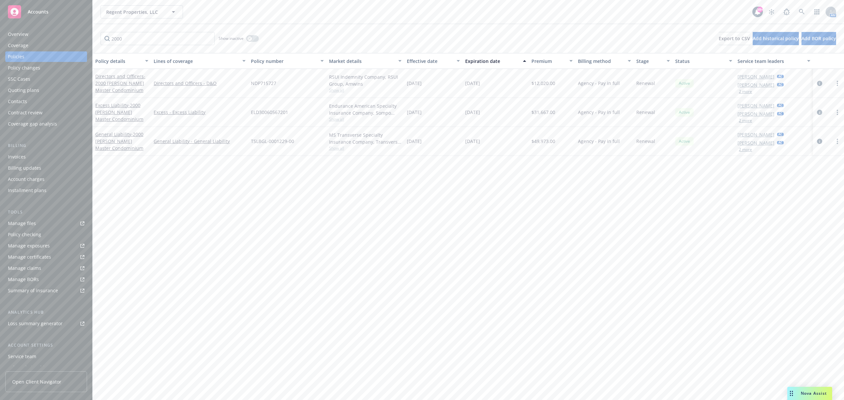
click at [110, 86] on div "Directors and Officers - 2000 Ross Master Condominium" at bounding box center [121, 83] width 53 height 21
click at [111, 82] on span "- 2000 Ross Master Condominium" at bounding box center [120, 83] width 50 height 20
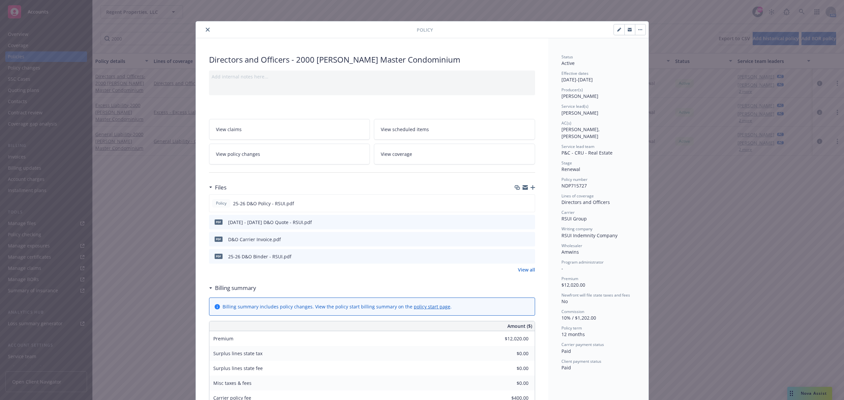
click at [434, 183] on span "NDP715727" at bounding box center [573, 186] width 25 height 6
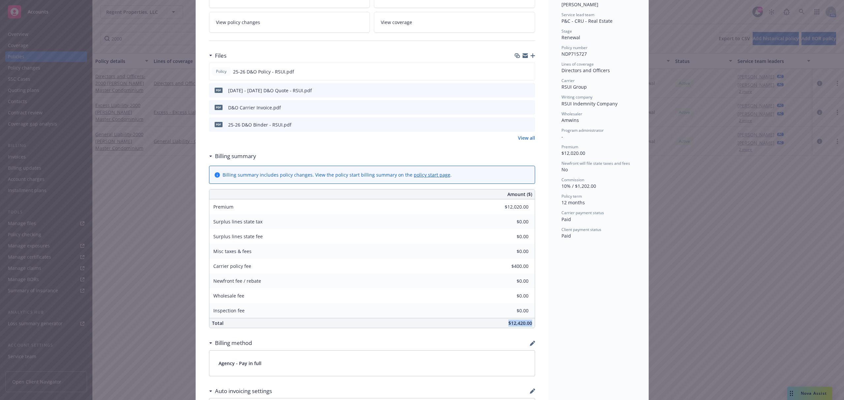
drag, startPoint x: 503, startPoint y: 323, endPoint x: 536, endPoint y: 325, distance: 33.0
click at [434, 325] on div "Directors and Officers - 2000 Ross Master Condominium Add internal notes here..…" at bounding box center [372, 325] width 352 height 838
click at [434, 320] on div "Directors and Officers - 2000 Ross Master Condominium Add internal notes here..…" at bounding box center [372, 325] width 352 height 838
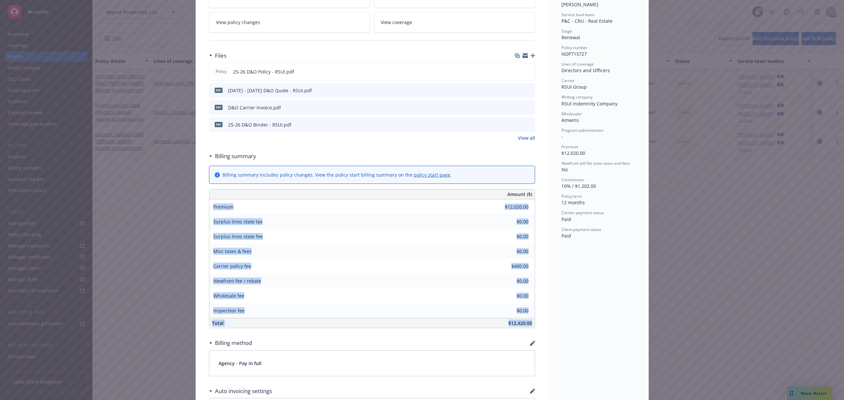
drag, startPoint x: 528, startPoint y: 324, endPoint x: 184, endPoint y: 205, distance: 363.8
click at [184, 205] on div "Policy Directors and Officers - 2000 Ross Master Condominium Add internal notes…" at bounding box center [422, 200] width 844 height 400
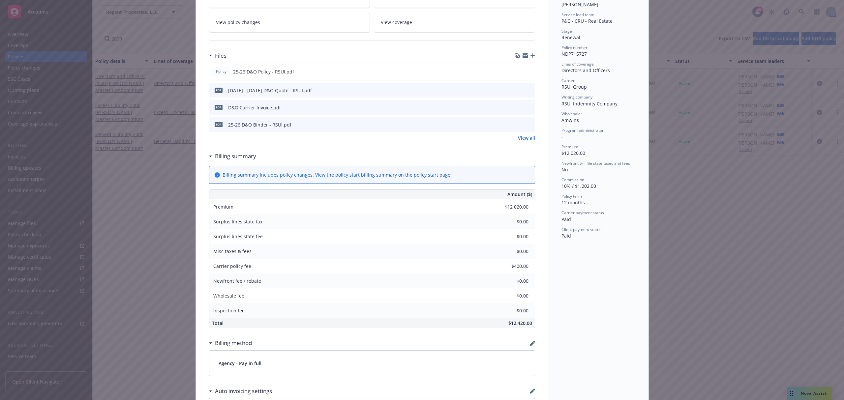
click at [200, 193] on div "Directors and Officers - 2000 Ross Master Condominium Add internal notes here..…" at bounding box center [372, 325] width 352 height 838
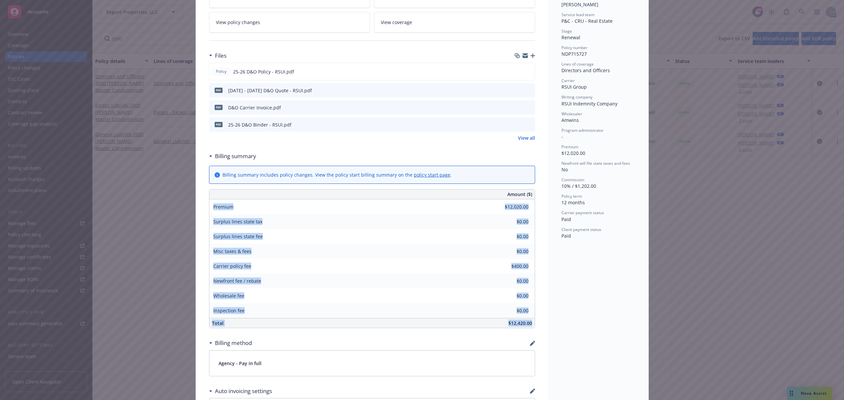
drag, startPoint x: 529, startPoint y: 326, endPoint x: 202, endPoint y: 209, distance: 347.2
click at [202, 209] on div "Directors and Officers - 2000 Ross Master Condominium Add internal notes here..…" at bounding box center [372, 325] width 352 height 838
click at [202, 206] on div "Directors and Officers - 2000 Ross Master Condominium Add internal notes here..…" at bounding box center [372, 325] width 352 height 838
drag, startPoint x: 527, startPoint y: 324, endPoint x: 209, endPoint y: 203, distance: 340.7
click at [209, 203] on div "Amount ($) Premium $12,020.00 Surplus lines state tax $0.00 Surplus lines state…" at bounding box center [372, 258] width 326 height 139
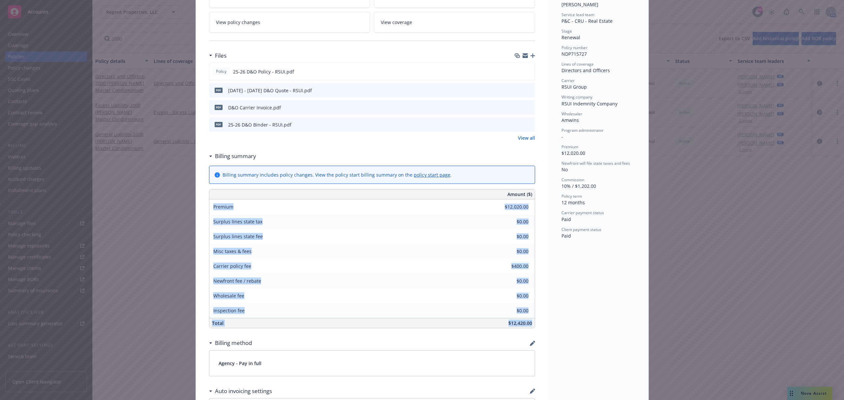
click at [204, 206] on div "Directors and Officers - 2000 Ross Master Condominium Add internal notes here..…" at bounding box center [372, 325] width 352 height 838
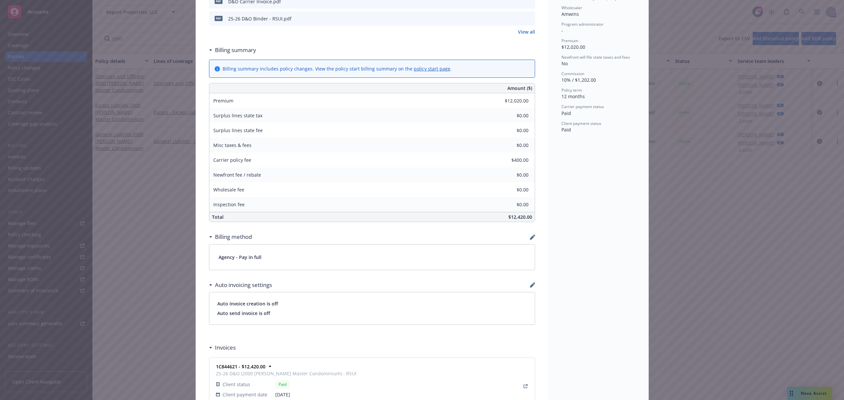
scroll to position [237, 0]
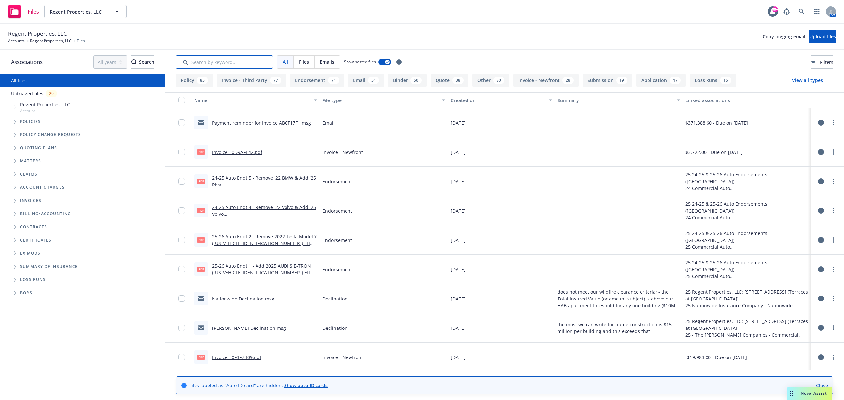
click at [202, 64] on input "Search by keyword..." at bounding box center [224, 61] width 97 height 13
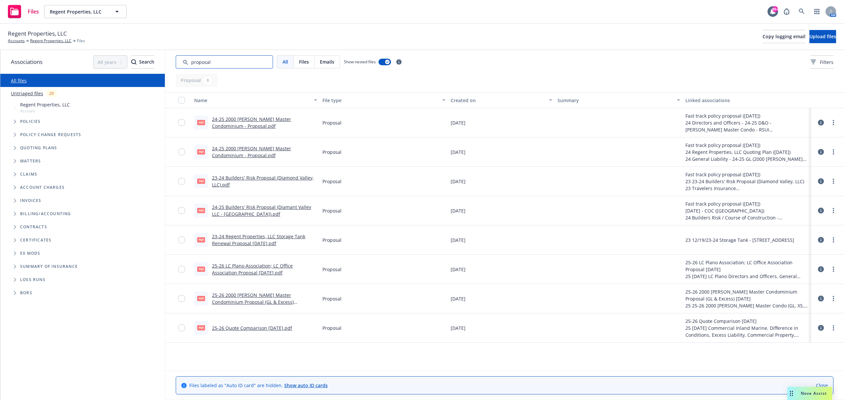
type input "proposal"
click at [459, 97] on div "Created on" at bounding box center [498, 100] width 94 height 7
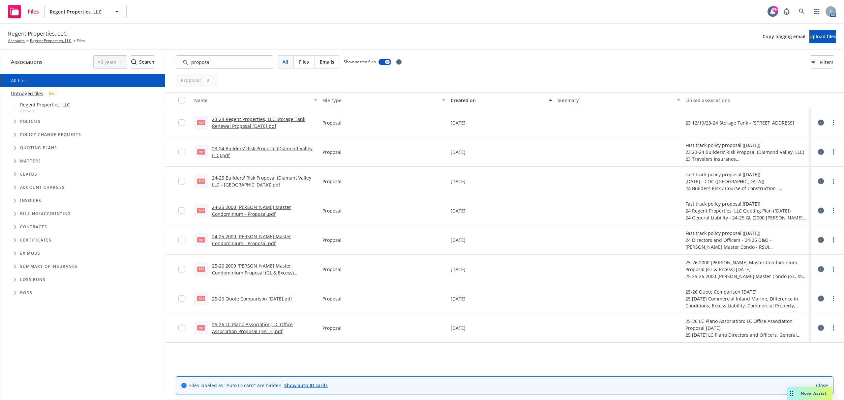
click at [459, 97] on div "Created on" at bounding box center [498, 100] width 94 height 7
